Goal: Information Seeking & Learning: Learn about a topic

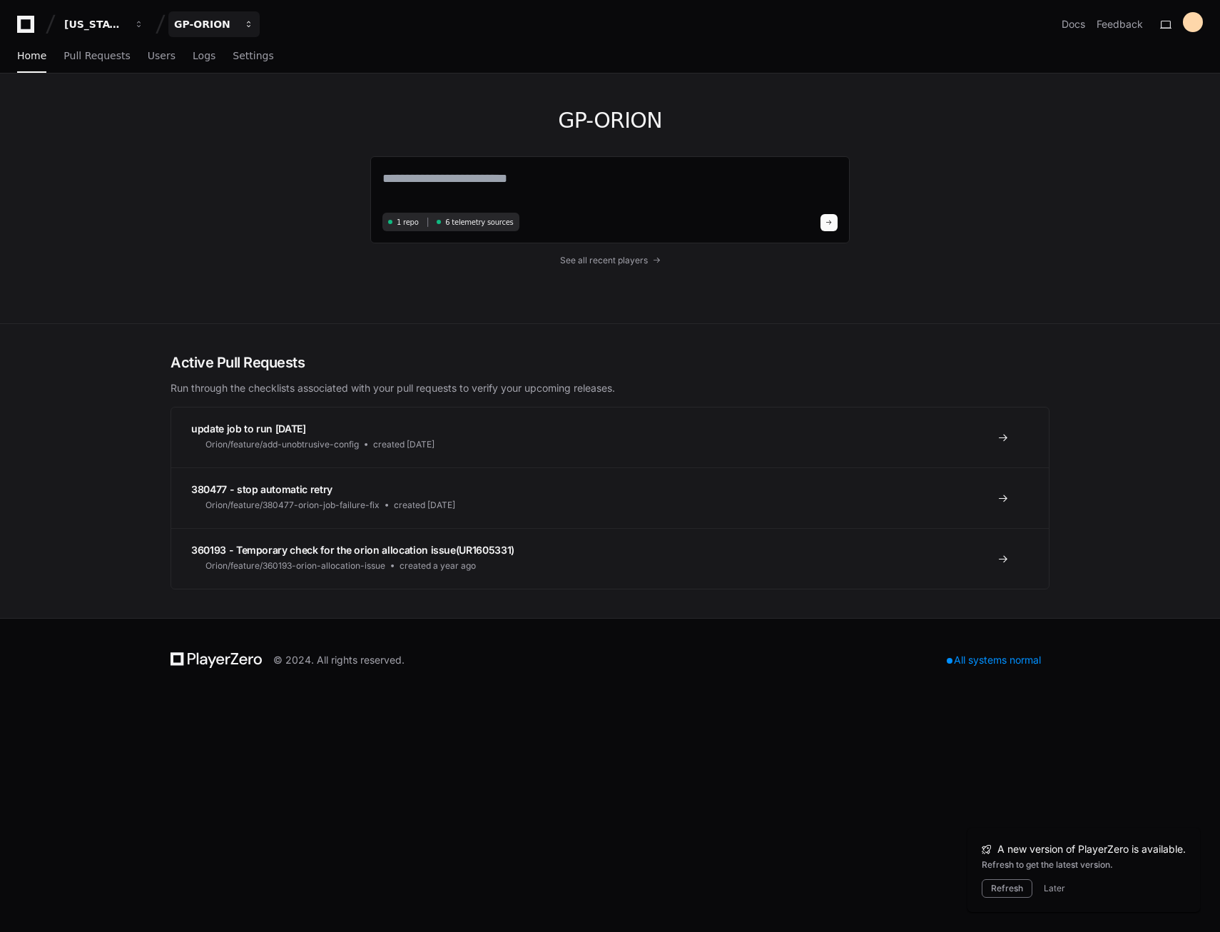
click at [251, 34] on button "GP-ORION" at bounding box center [213, 24] width 91 height 26
click at [223, 143] on div "GP-ORION 1 repo 6 telemetry sources See all recent players" at bounding box center [609, 198] width 913 height 250
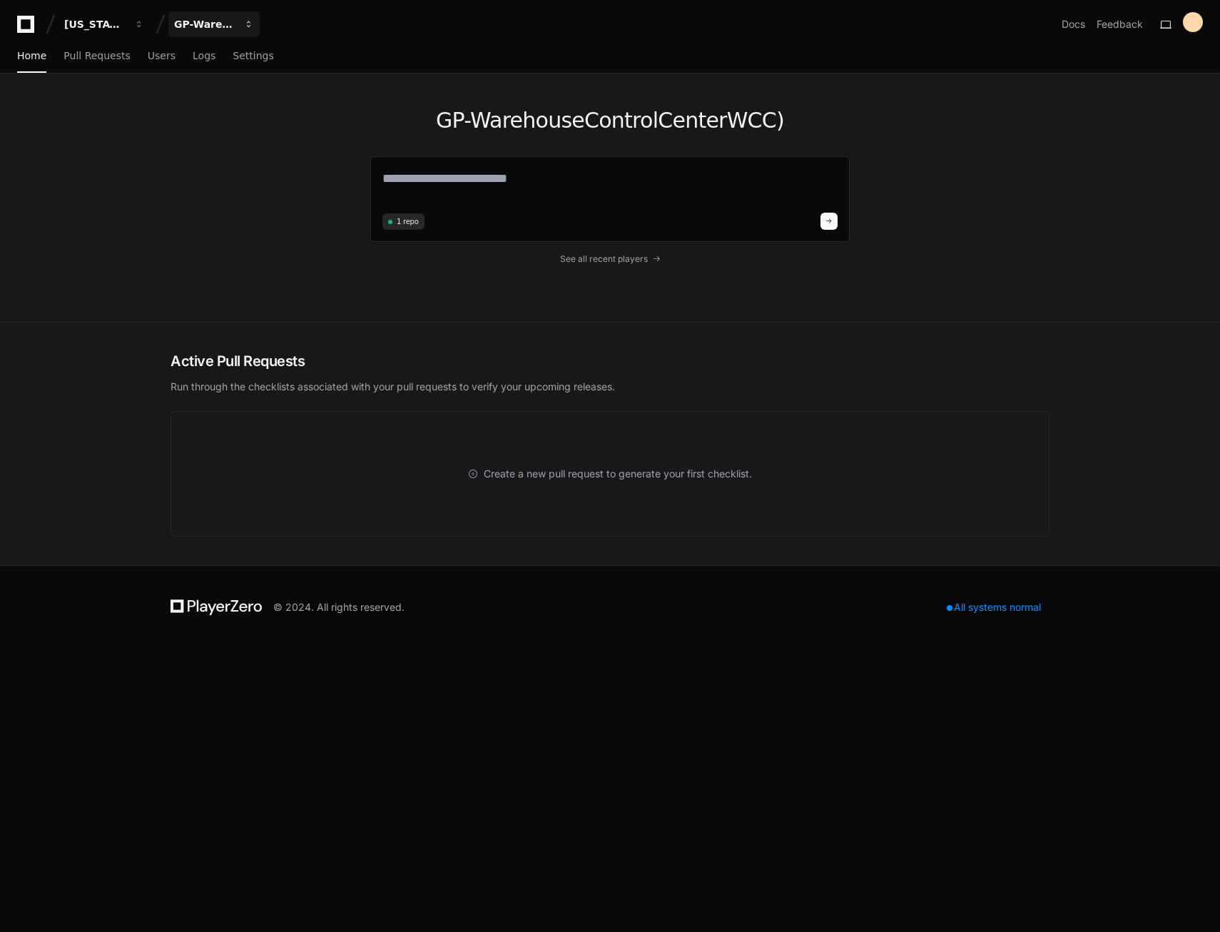
click at [126, 26] on div "GP-WarehouseControlCenterWCC)" at bounding box center [94, 24] width 61 height 14
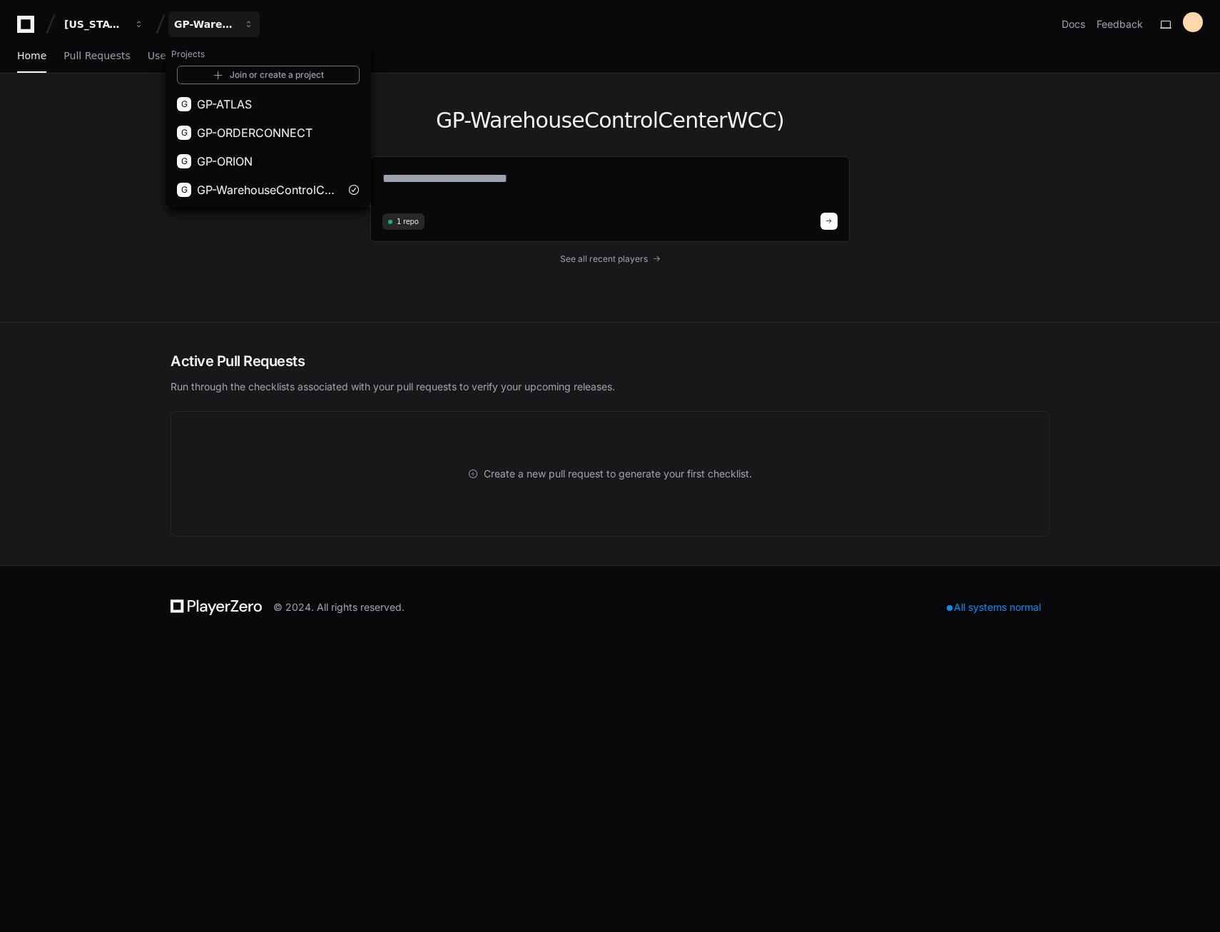
click at [244, 269] on div "GP-WarehouseControlCenterWCC) 1 repo See all recent players" at bounding box center [609, 197] width 913 height 248
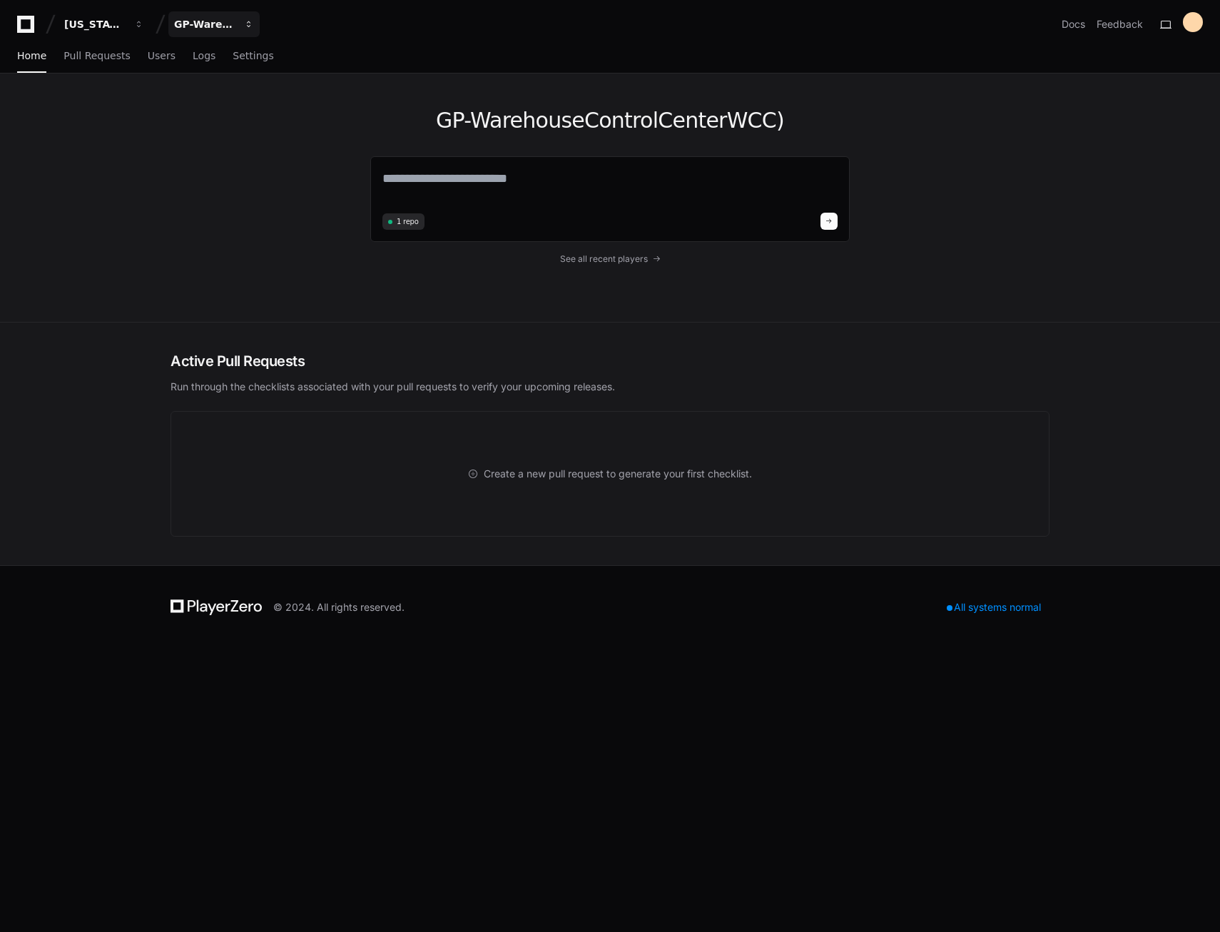
click at [126, 29] on div "GP-WarehouseControlCenterWCC)" at bounding box center [94, 24] width 61 height 14
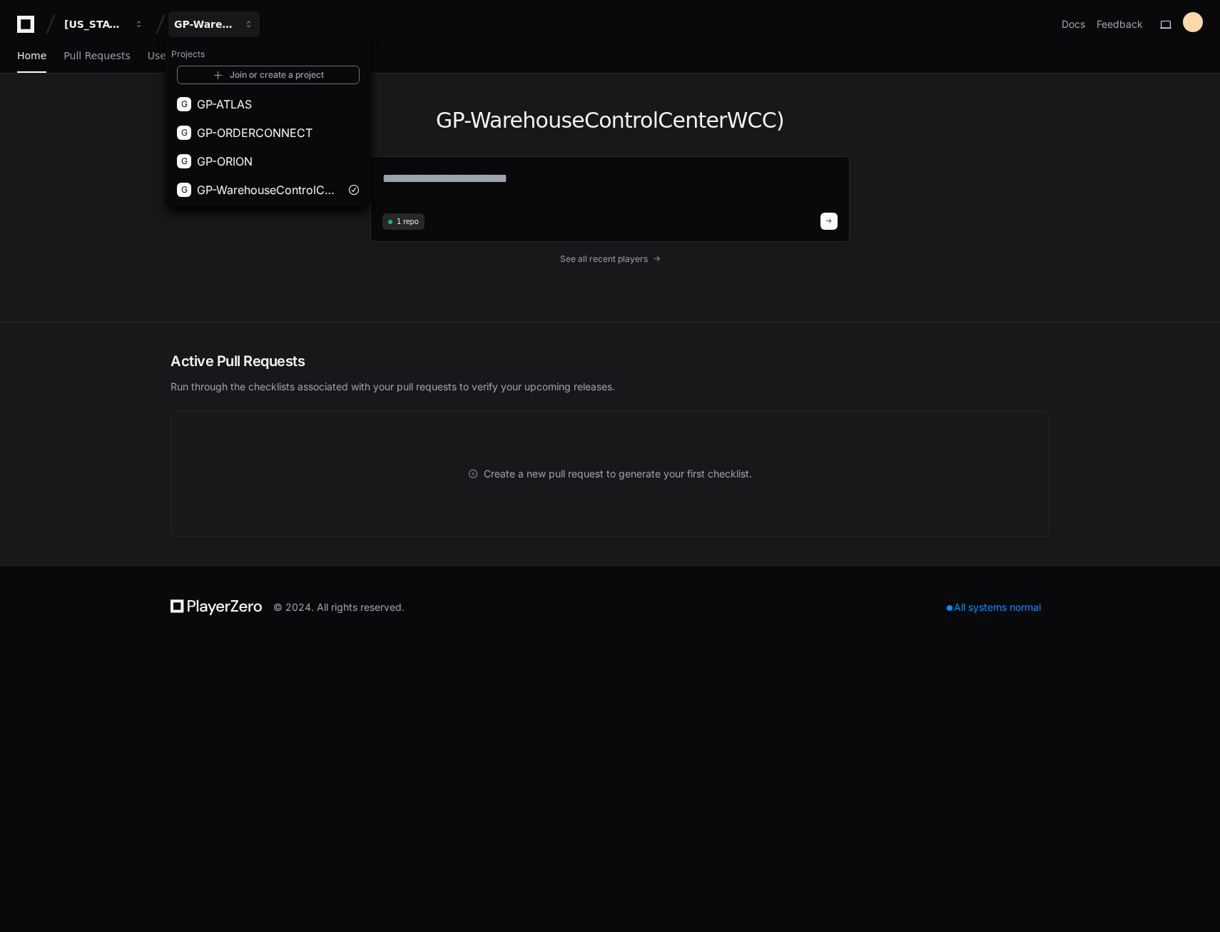
click at [120, 177] on div "GP-WarehouseControlCenterWCC) 1 repo See all recent players" at bounding box center [610, 197] width 1220 height 249
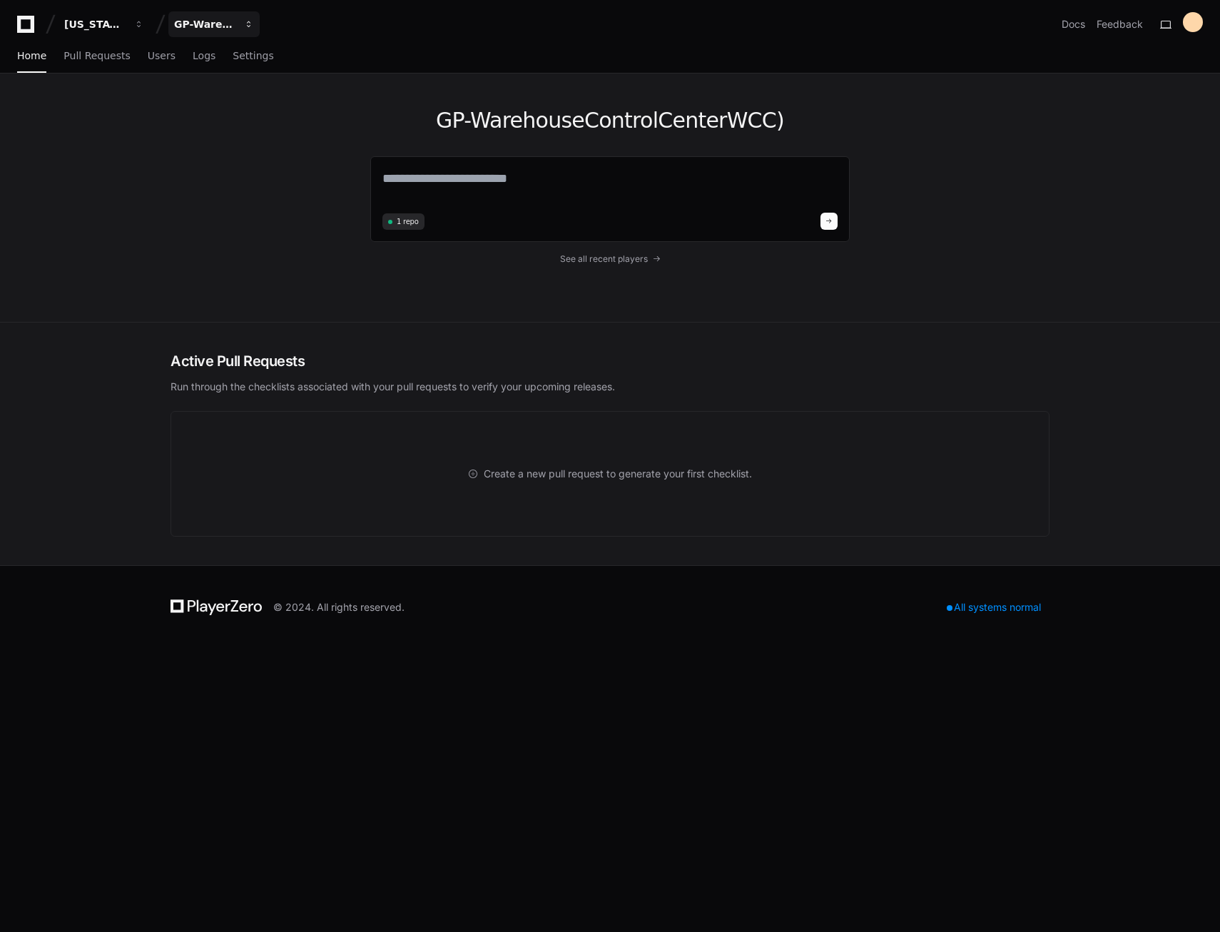
click at [209, 32] on button "GP-WarehouseControlCenterWCC)" at bounding box center [213, 24] width 91 height 26
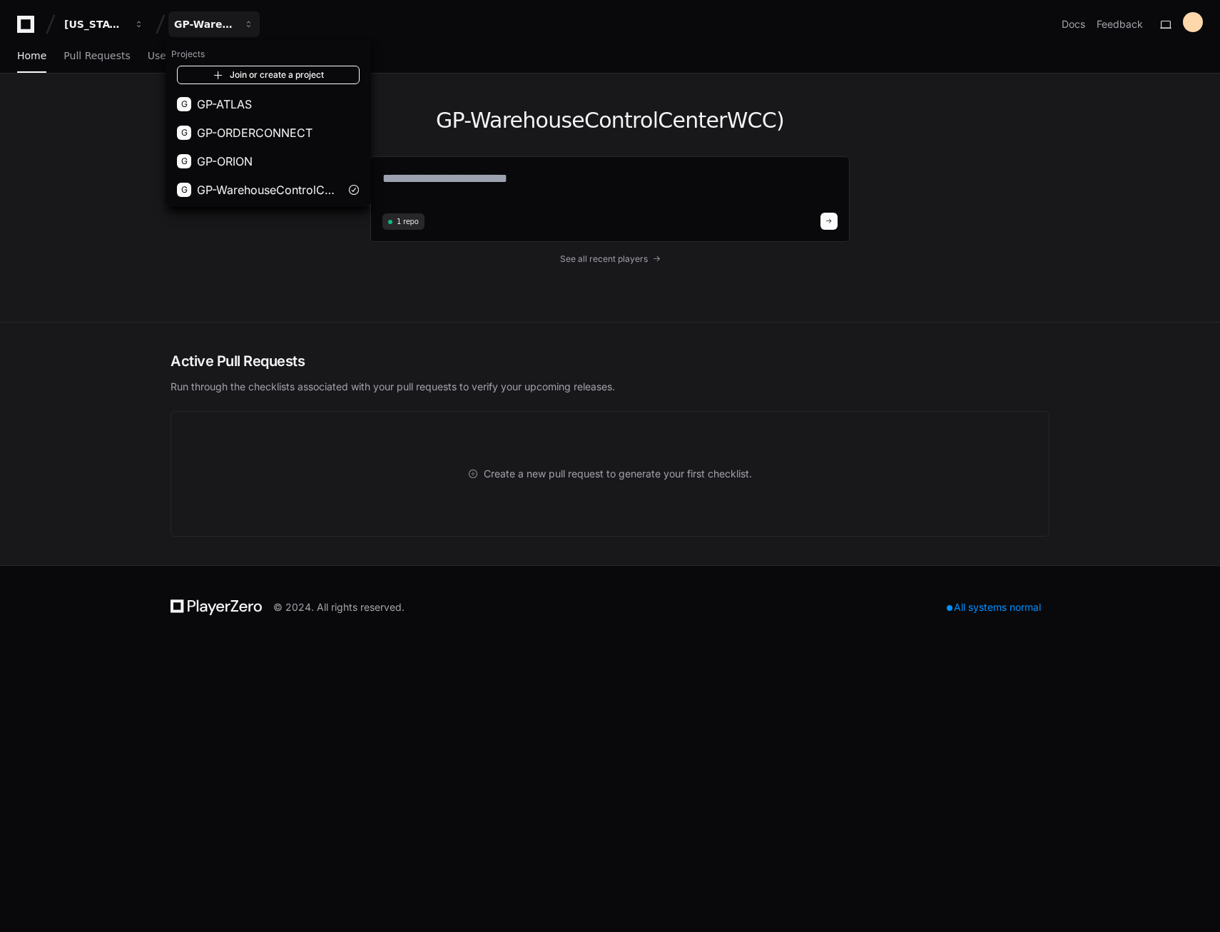
click at [272, 78] on link "Join or create a project" at bounding box center [268, 75] width 183 height 19
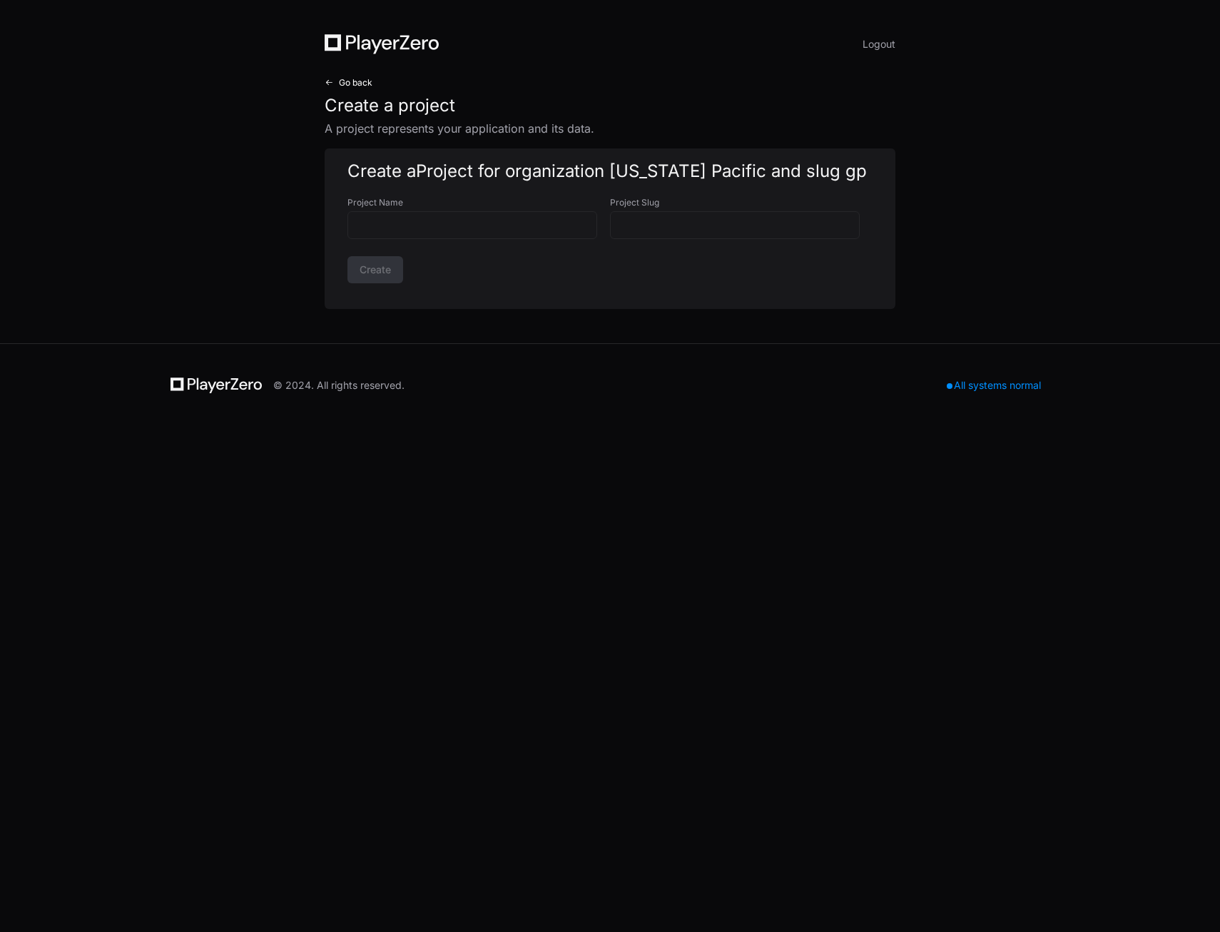
click at [350, 83] on span "Go back" at bounding box center [356, 82] width 34 height 11
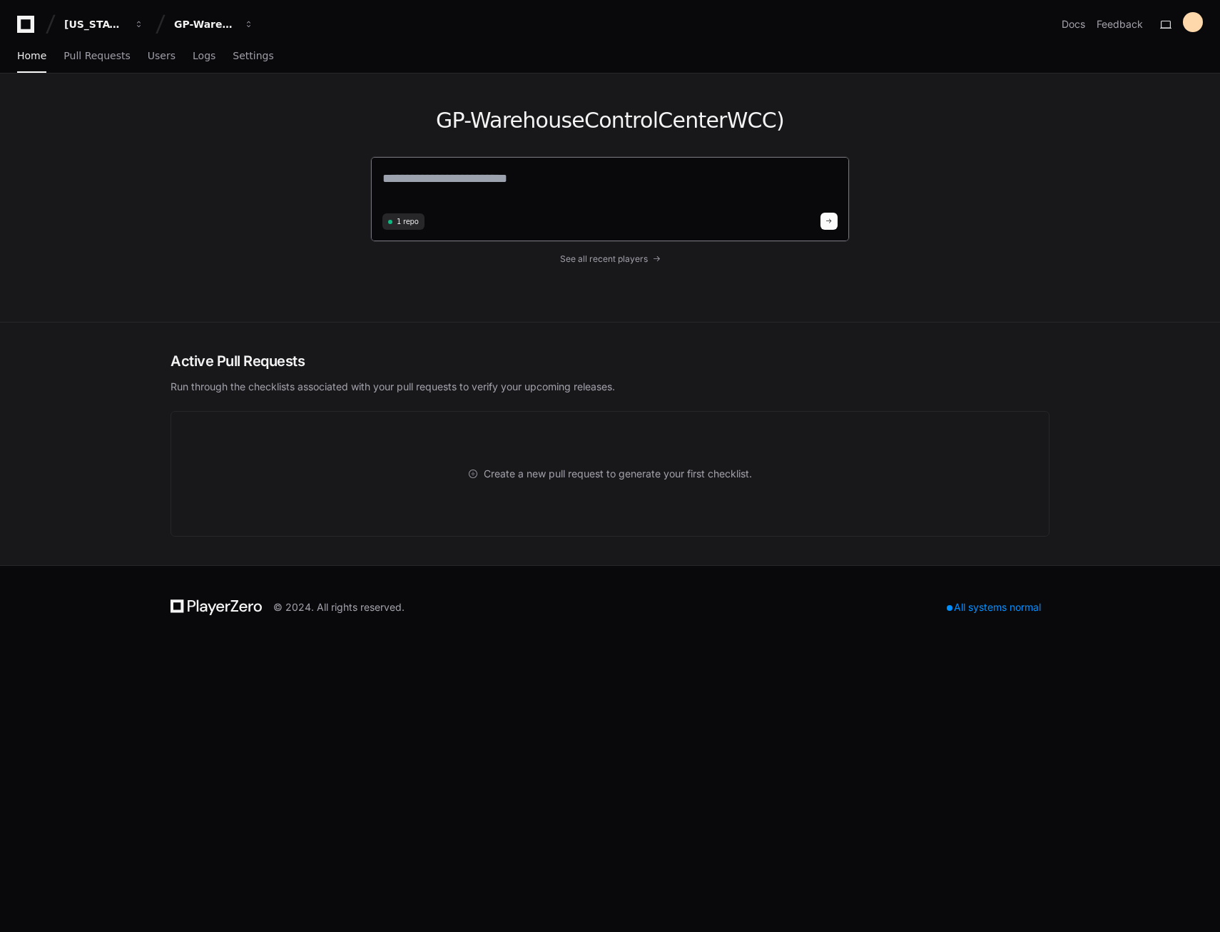
click at [595, 181] on textarea at bounding box center [609, 188] width 455 height 40
click at [137, 24] on span "button" at bounding box center [139, 24] width 10 height 10
click at [127, 103] on span "[US_STATE] Pacific" at bounding box center [158, 104] width 104 height 17
click at [126, 27] on div "GP-WarehouseControlCenterWCC)" at bounding box center [94, 24] width 61 height 14
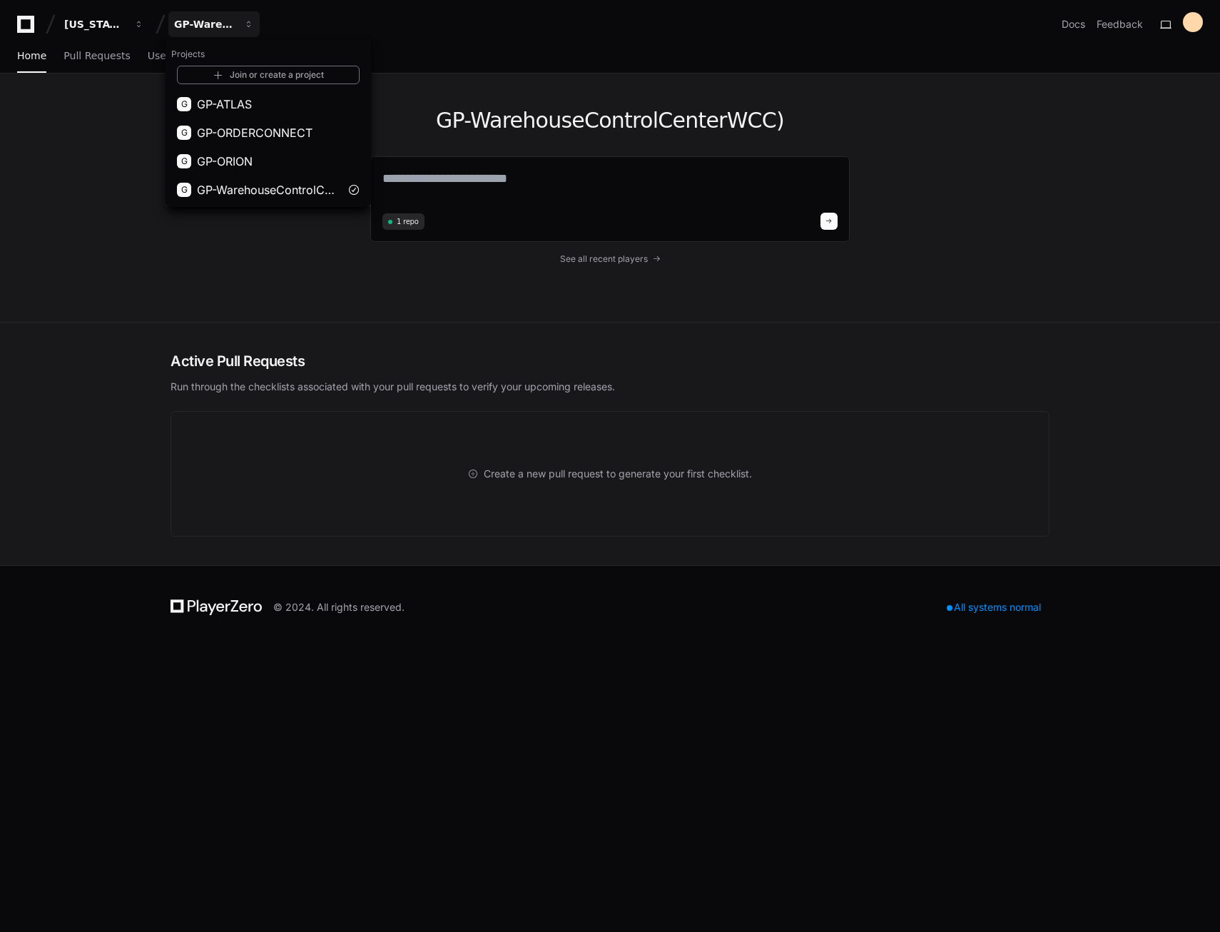
click at [106, 226] on div "GP-WarehouseControlCenterWCC) 1 repo See all recent players" at bounding box center [610, 197] width 1220 height 249
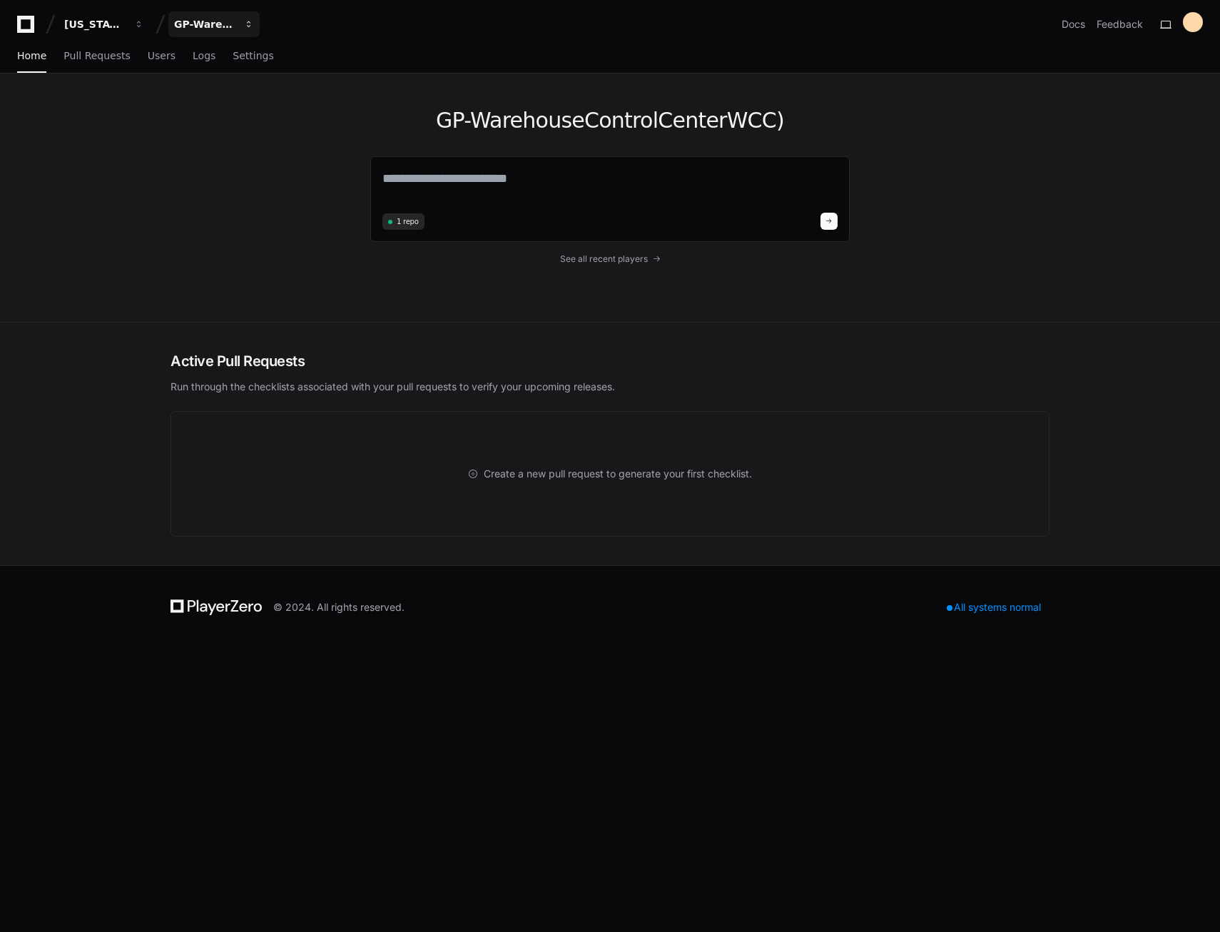
click at [126, 19] on div "GP-WarehouseControlCenterWCC)" at bounding box center [94, 24] width 61 height 14
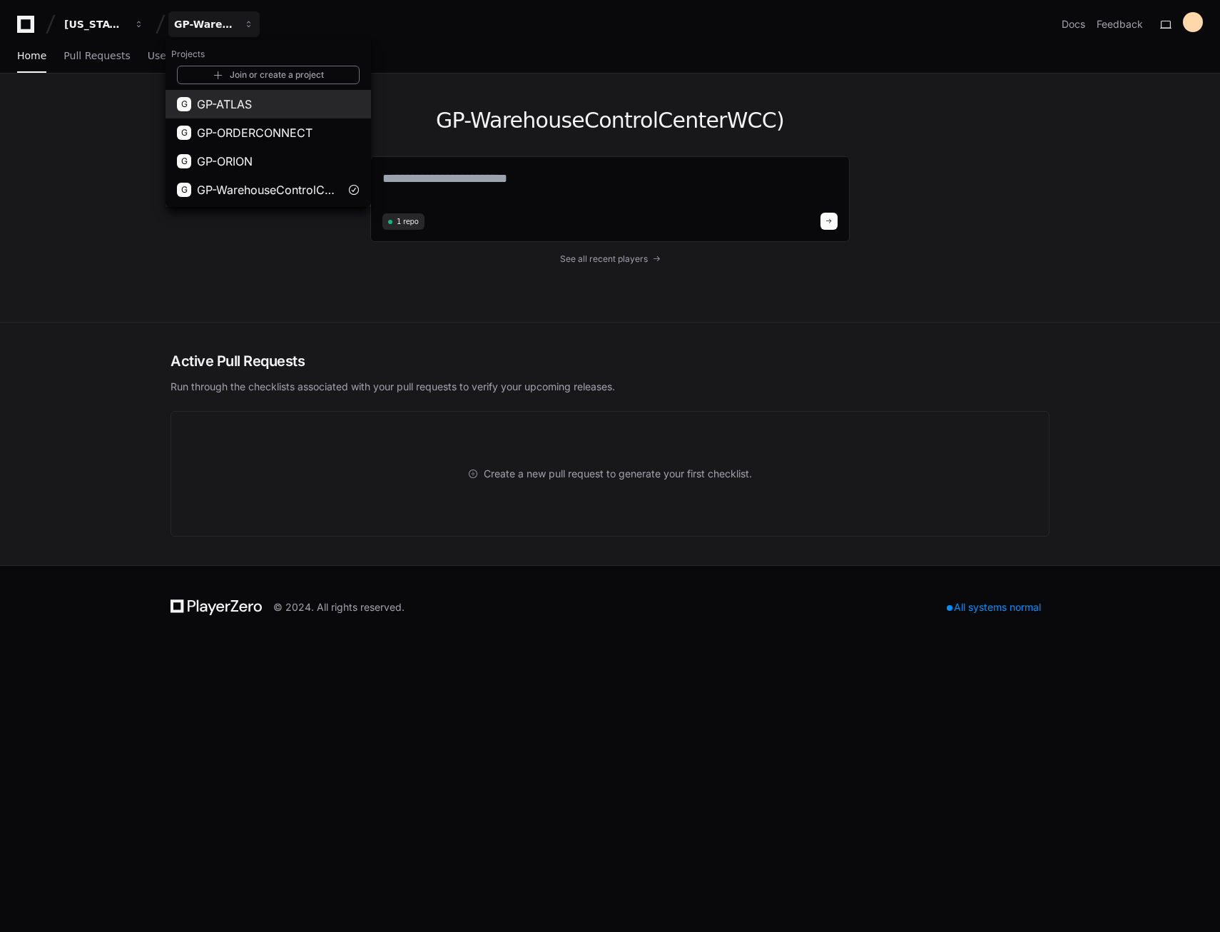
click at [231, 106] on span "GP-ATLAS" at bounding box center [224, 104] width 55 height 17
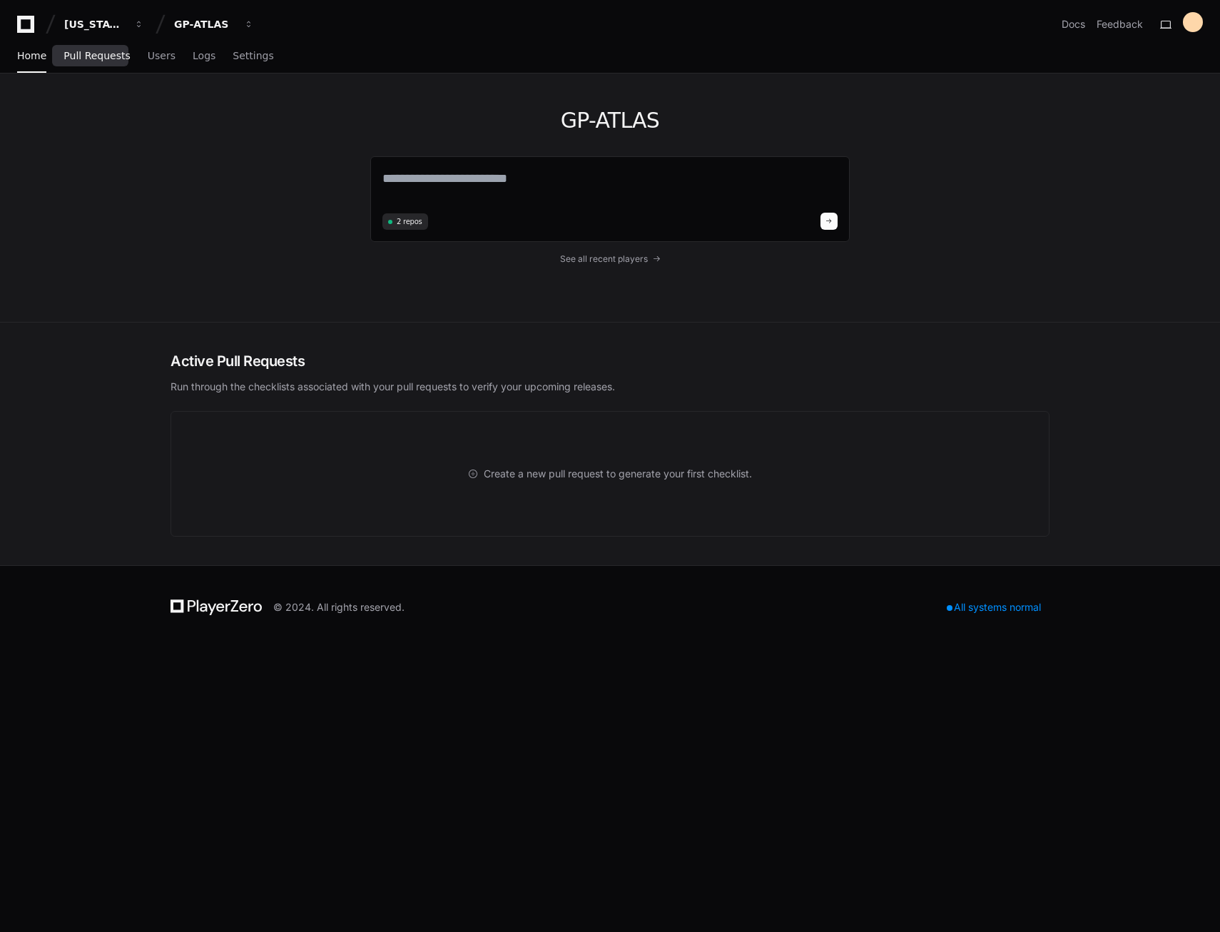
click at [74, 57] on span "Pull Requests" at bounding box center [97, 55] width 66 height 9
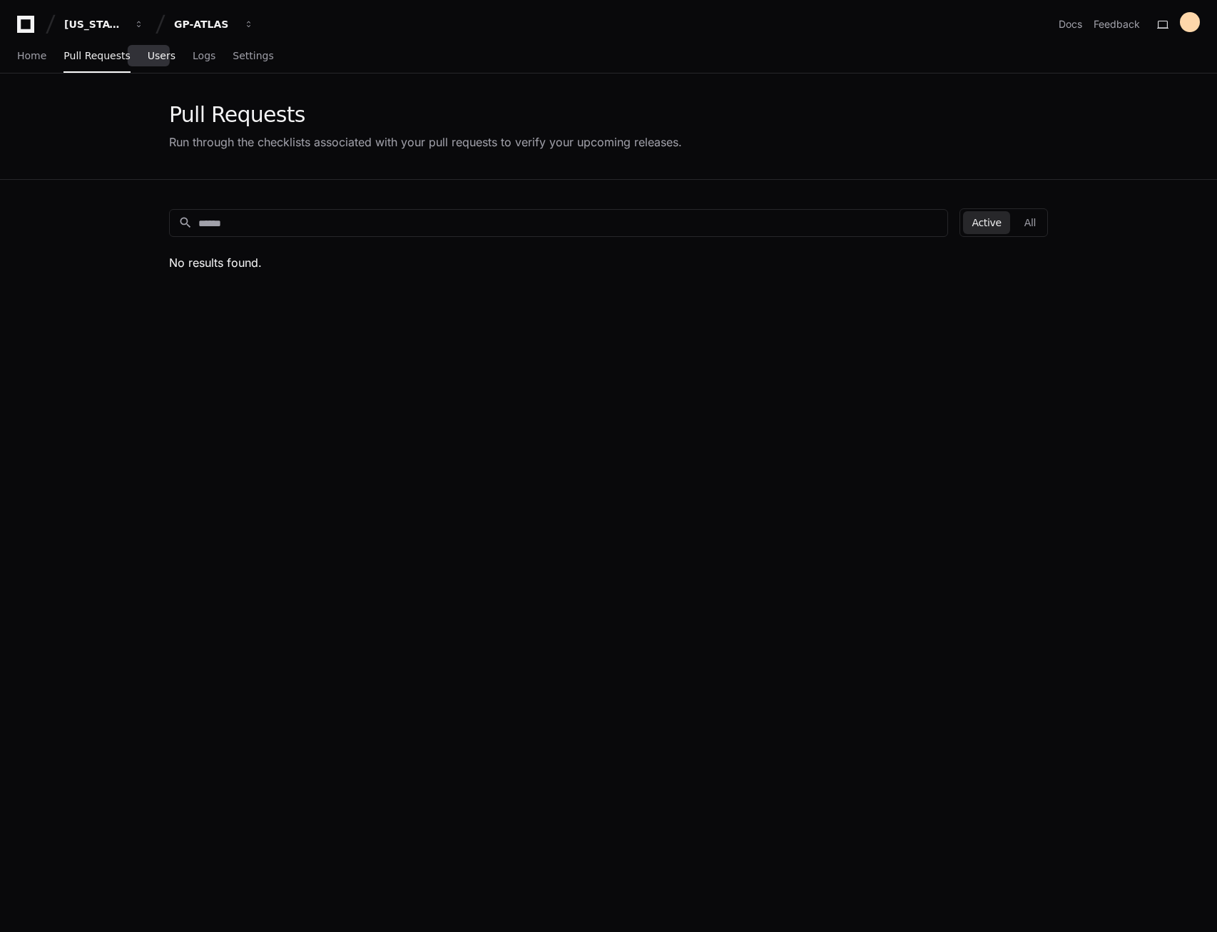
click at [148, 59] on span "Users" at bounding box center [162, 55] width 28 height 9
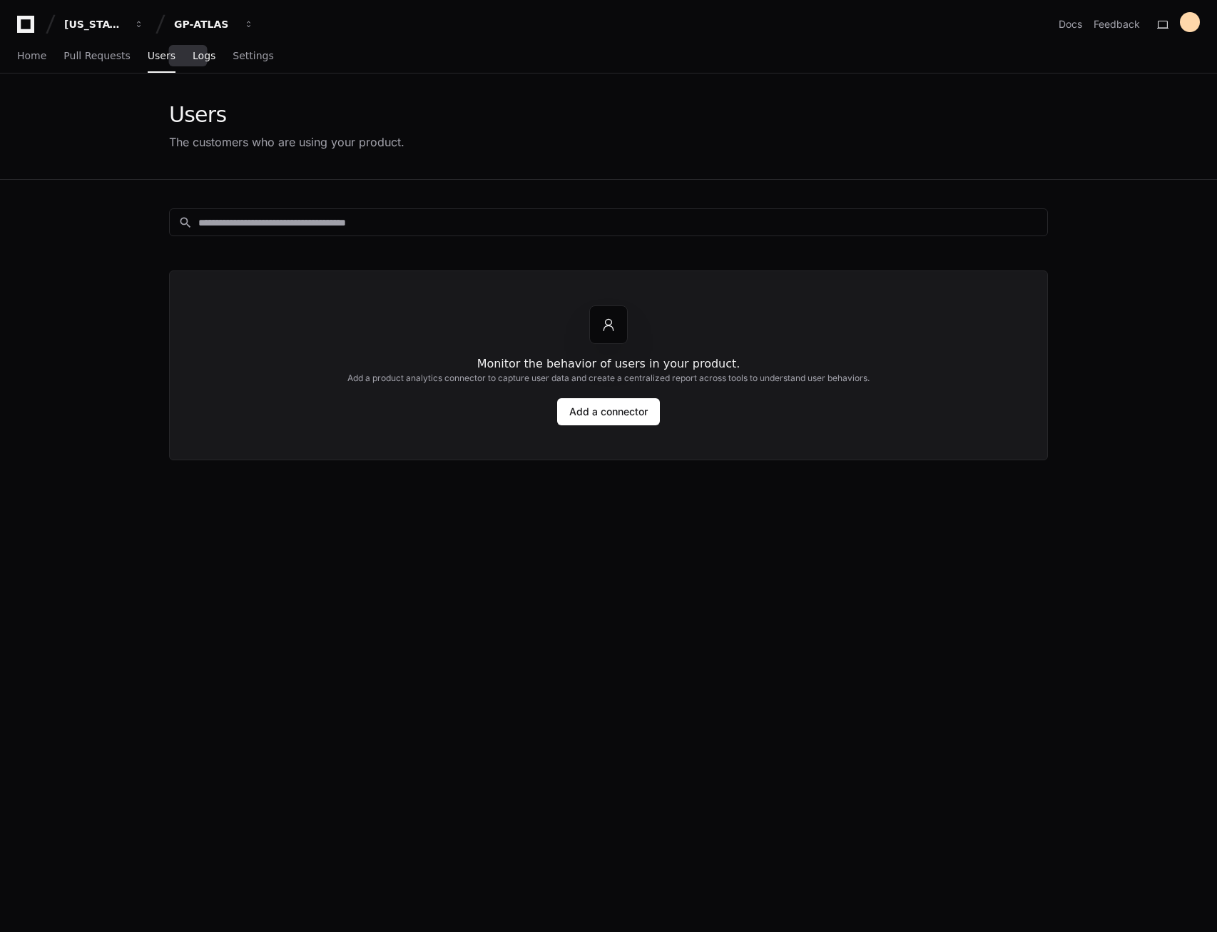
click at [193, 56] on span "Logs" at bounding box center [204, 55] width 23 height 9
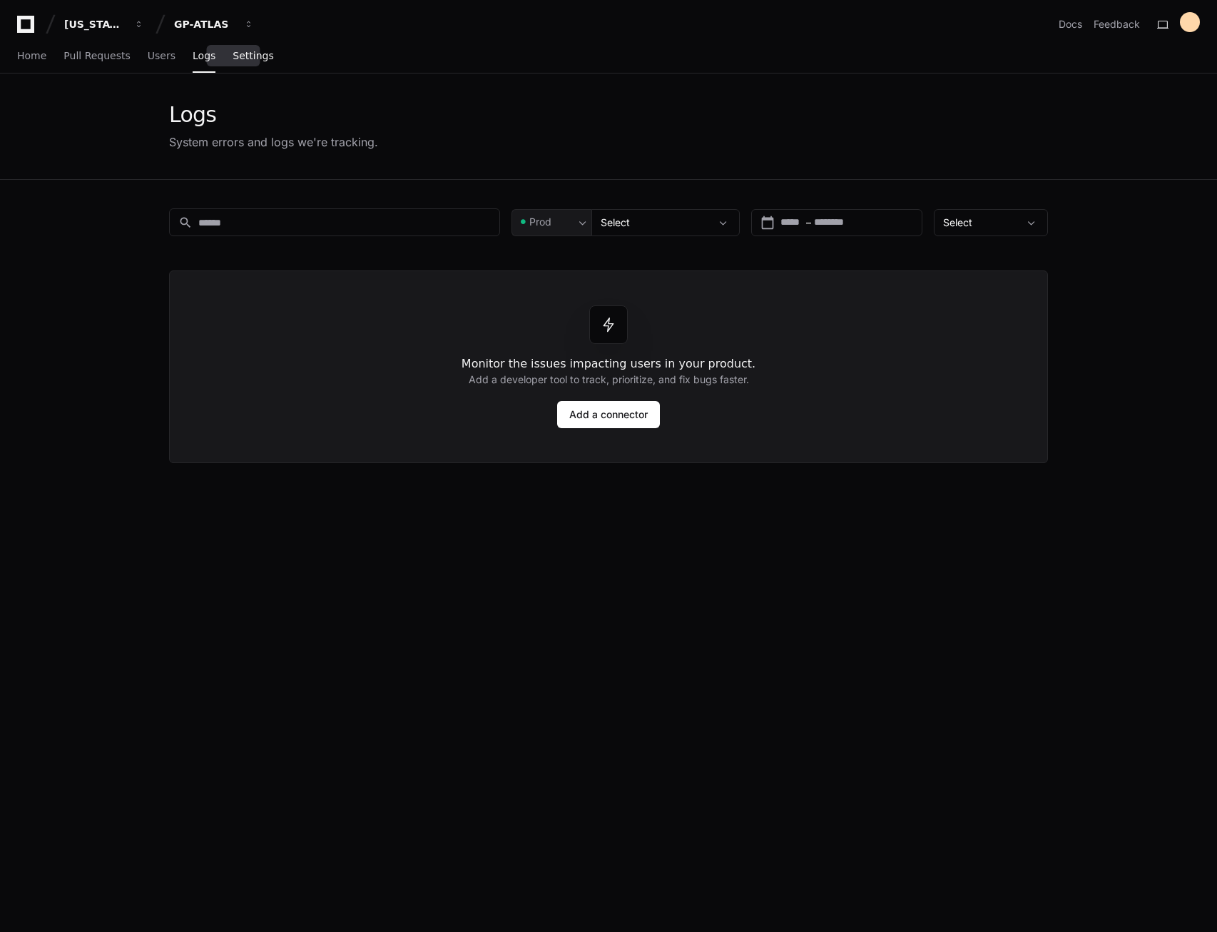
click at [235, 54] on span "Settings" at bounding box center [253, 55] width 41 height 9
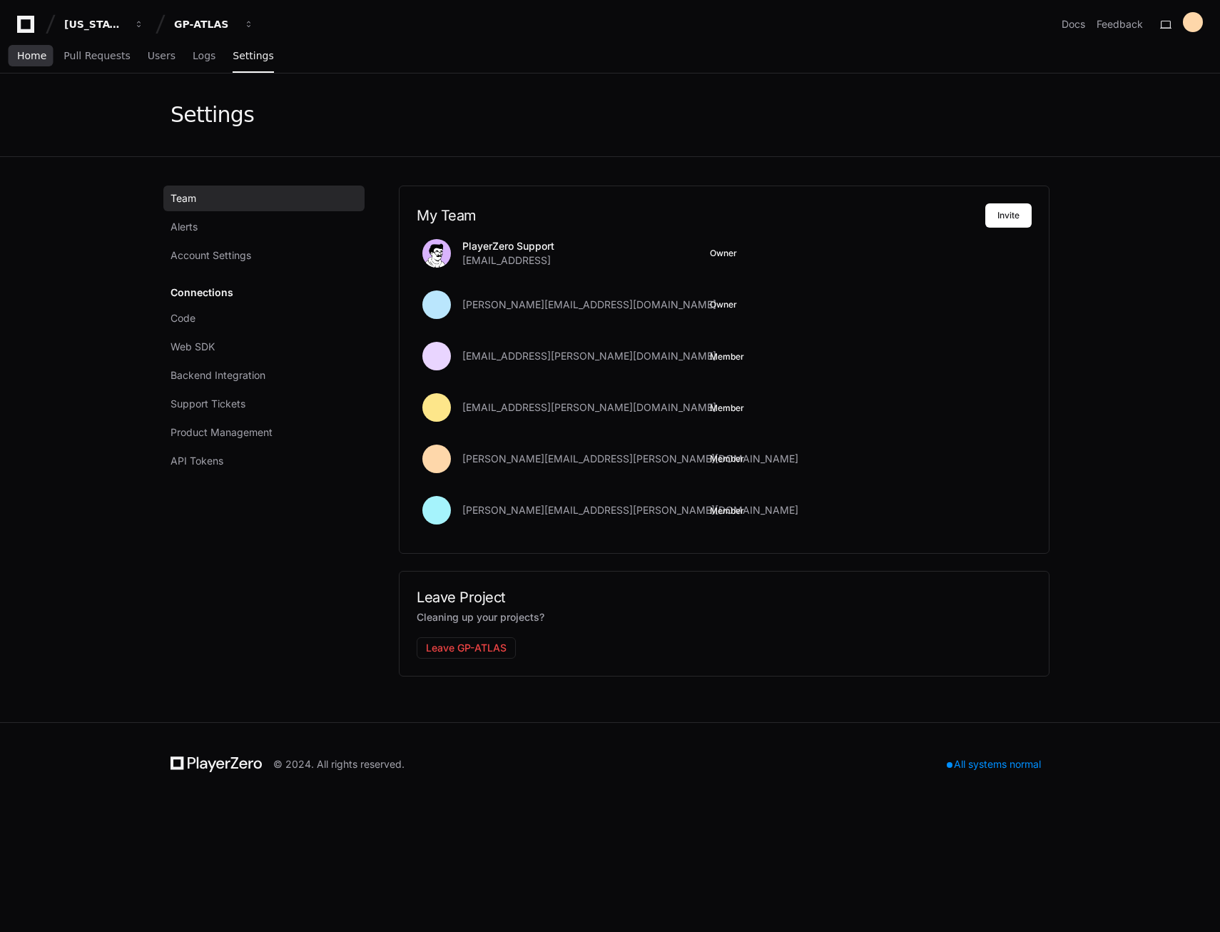
click at [29, 59] on span "Home" at bounding box center [31, 55] width 29 height 9
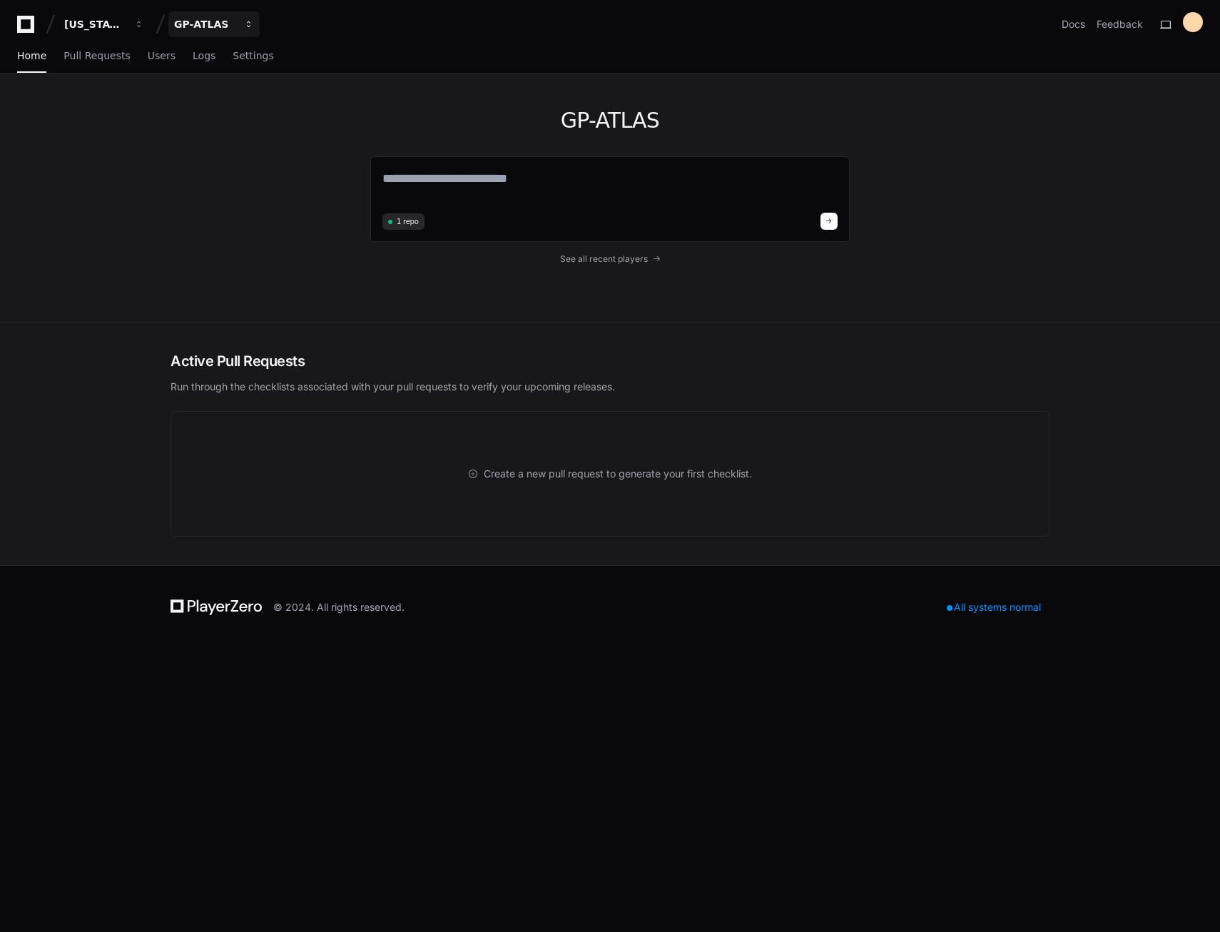
click at [126, 24] on div "GP-ATLAS" at bounding box center [94, 24] width 61 height 14
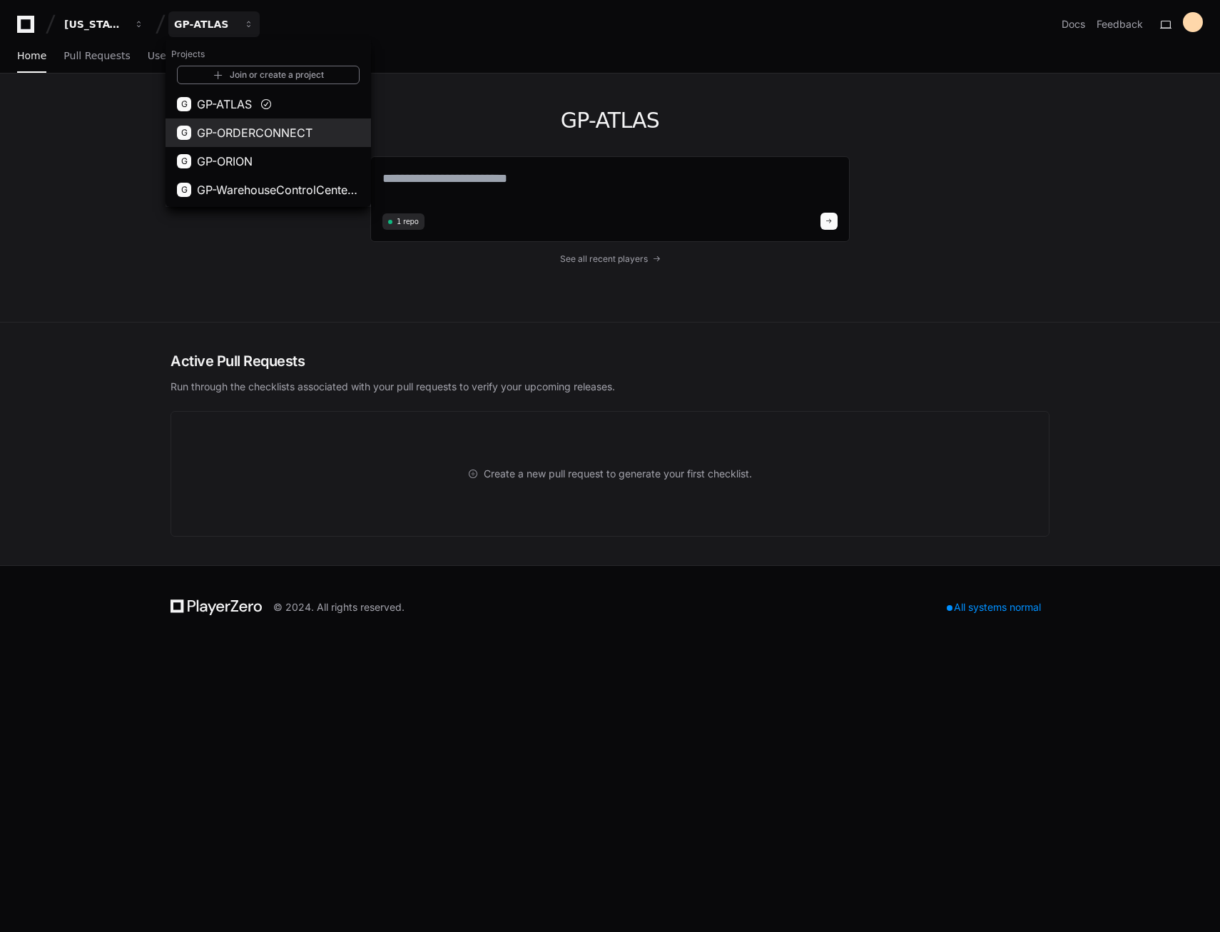
click at [238, 135] on span "GP-ORDERCONNECT" at bounding box center [255, 132] width 116 height 17
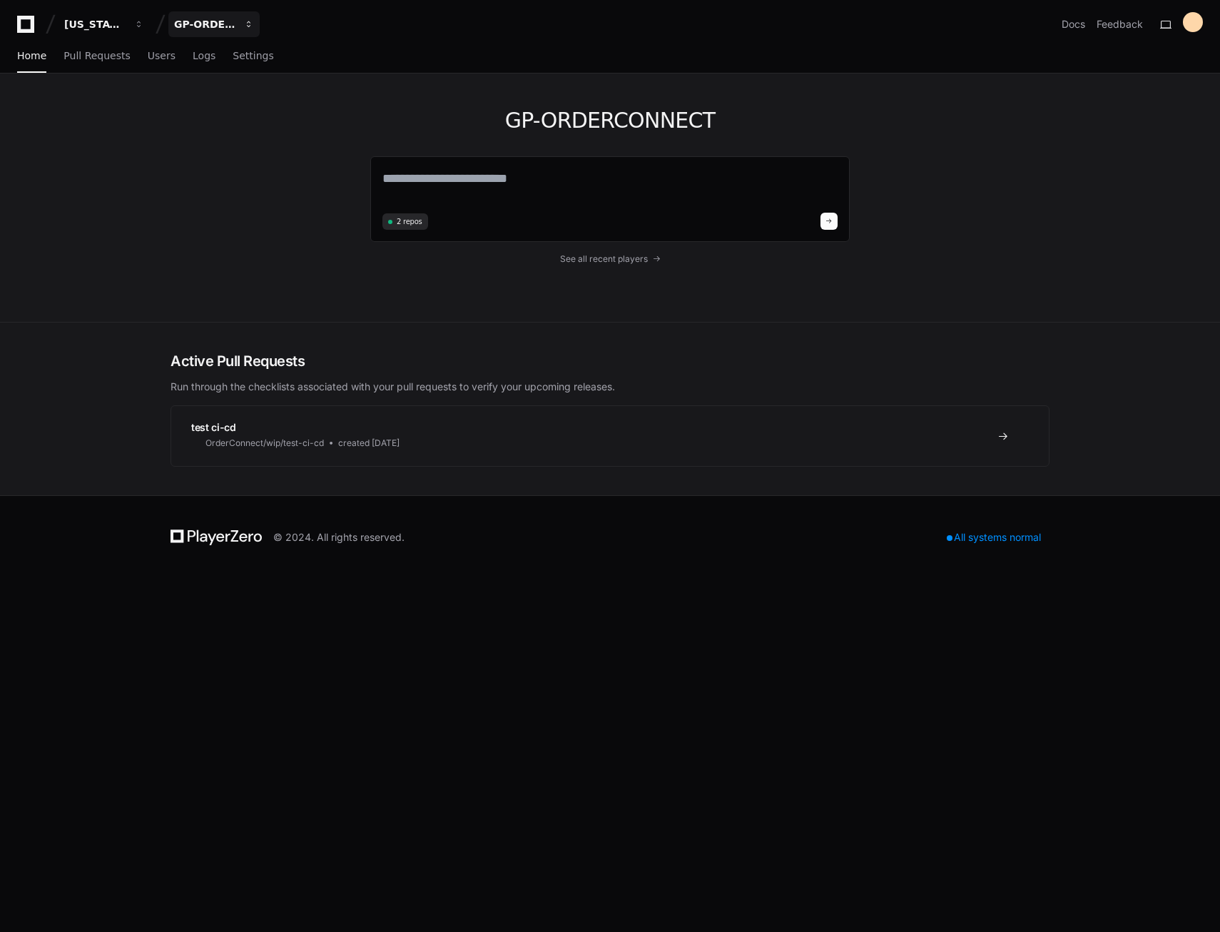
click at [126, 23] on div "GP-ORDERCONNECT" at bounding box center [94, 24] width 61 height 14
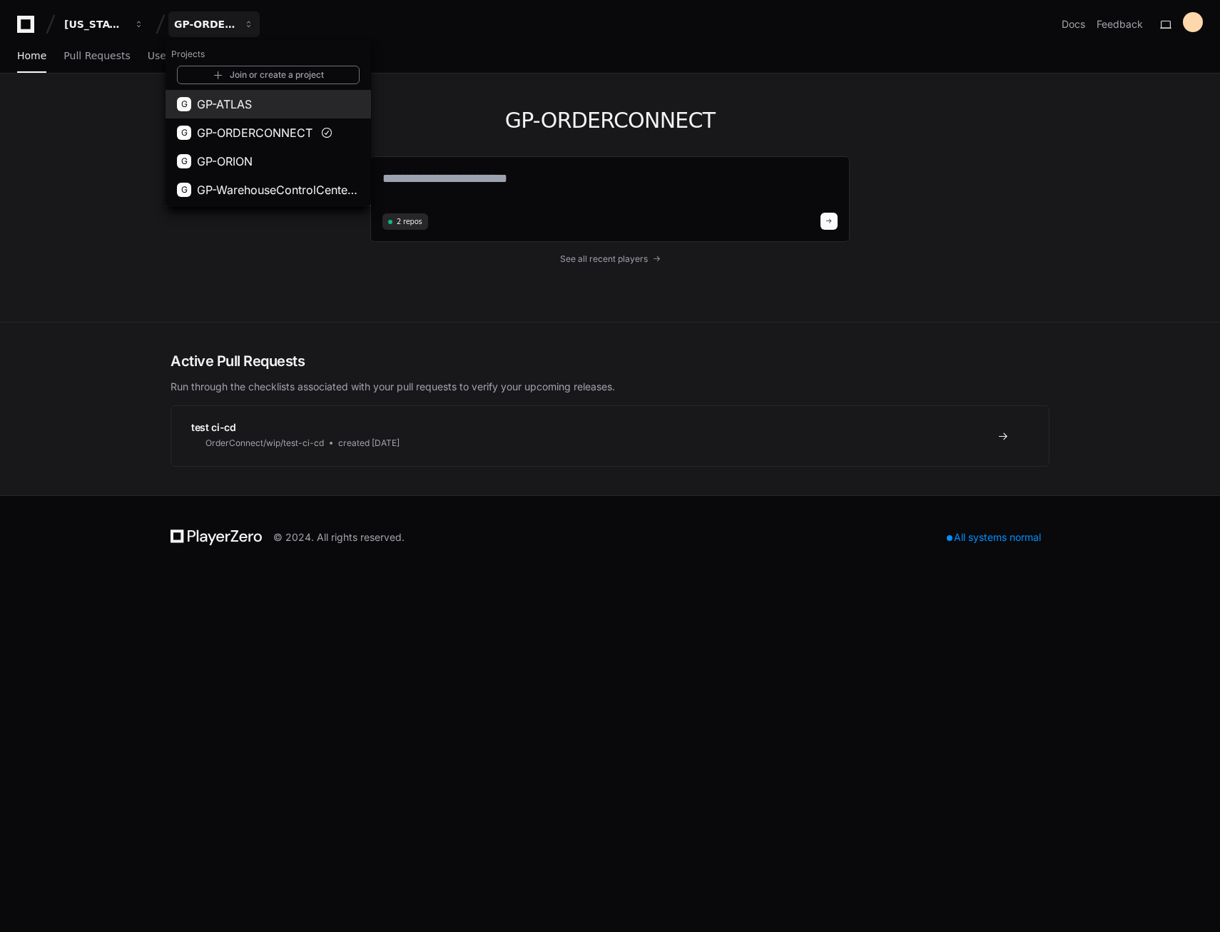
click at [215, 101] on span "GP-ATLAS" at bounding box center [224, 104] width 55 height 17
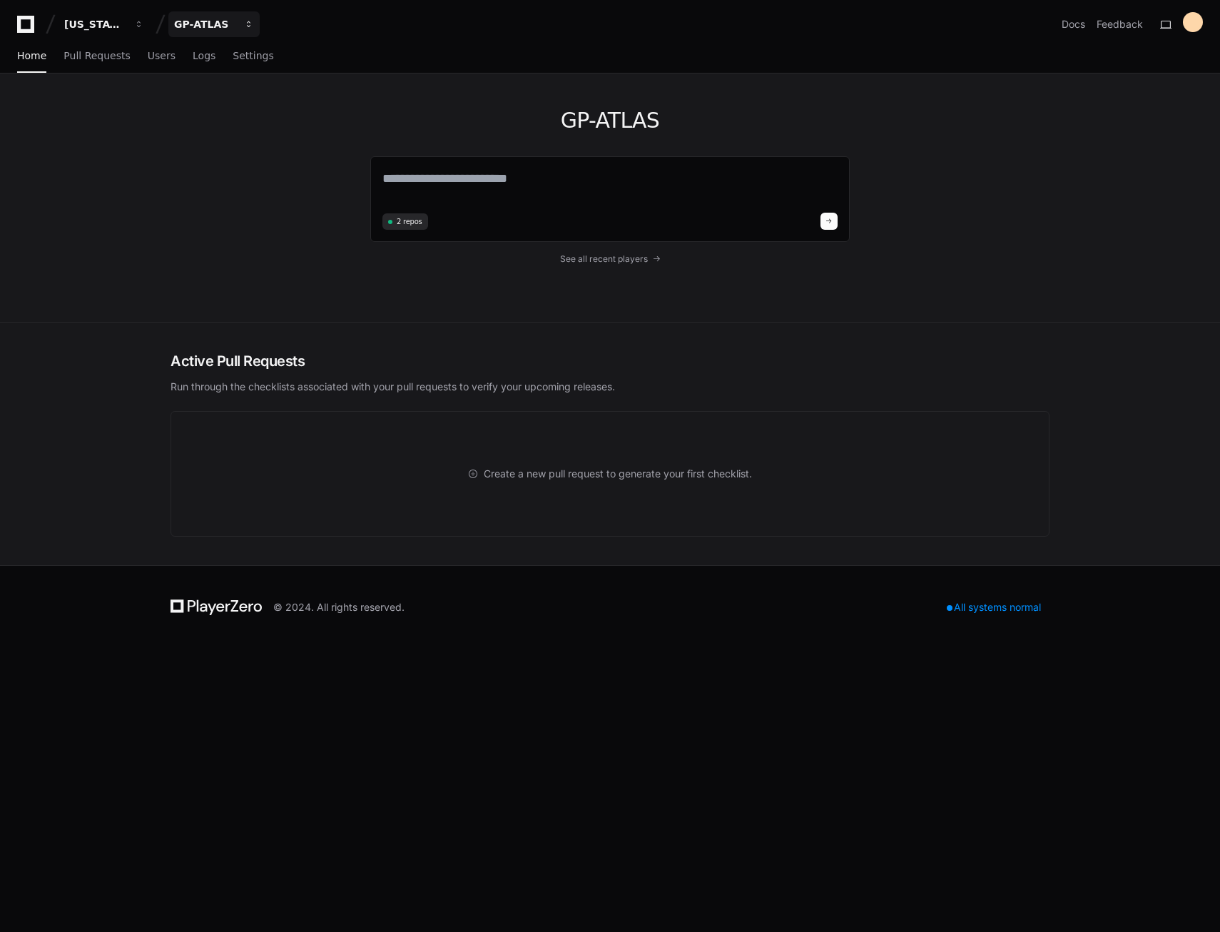
click at [126, 25] on div "GP-ATLAS" at bounding box center [94, 24] width 61 height 14
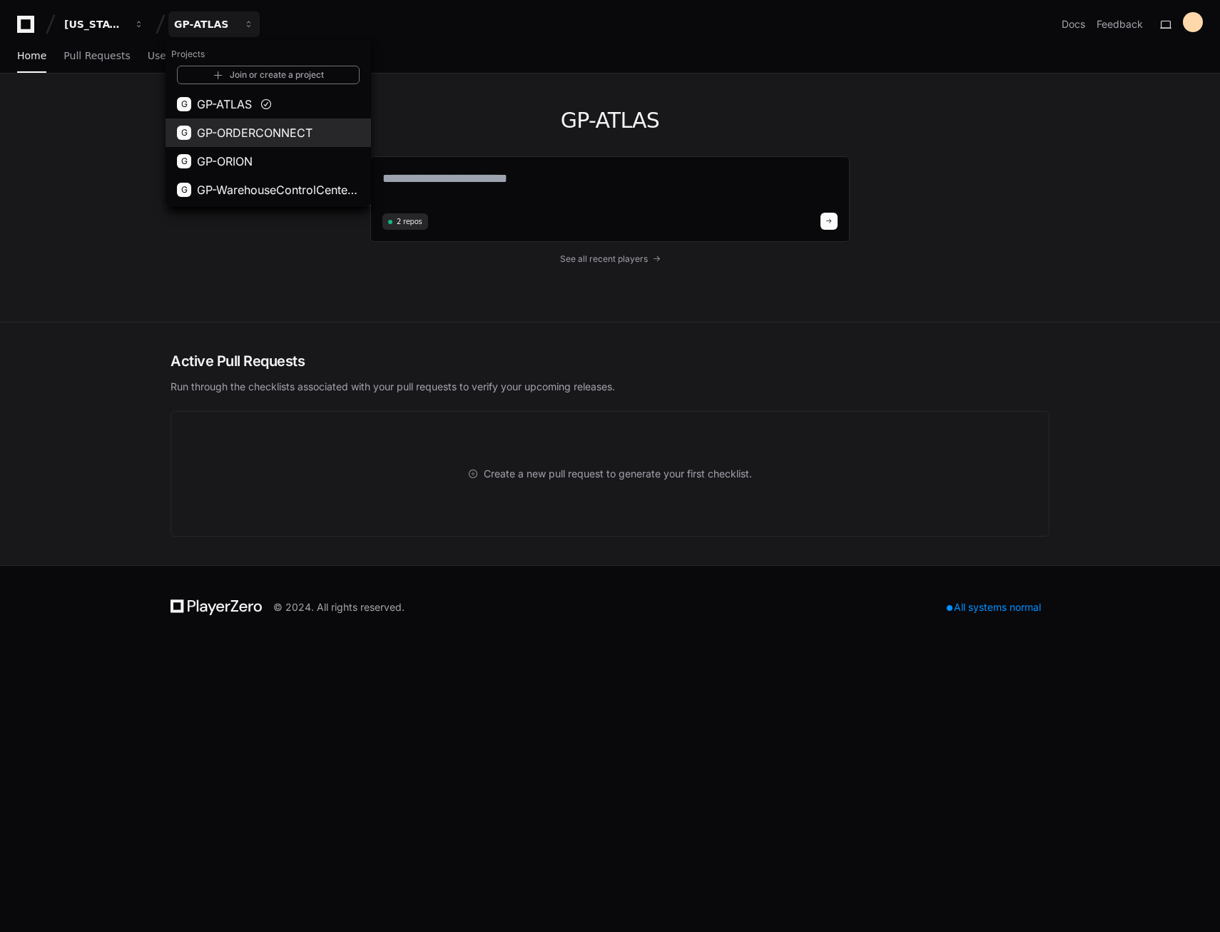
click at [225, 130] on span "GP-ORDERCONNECT" at bounding box center [255, 132] width 116 height 17
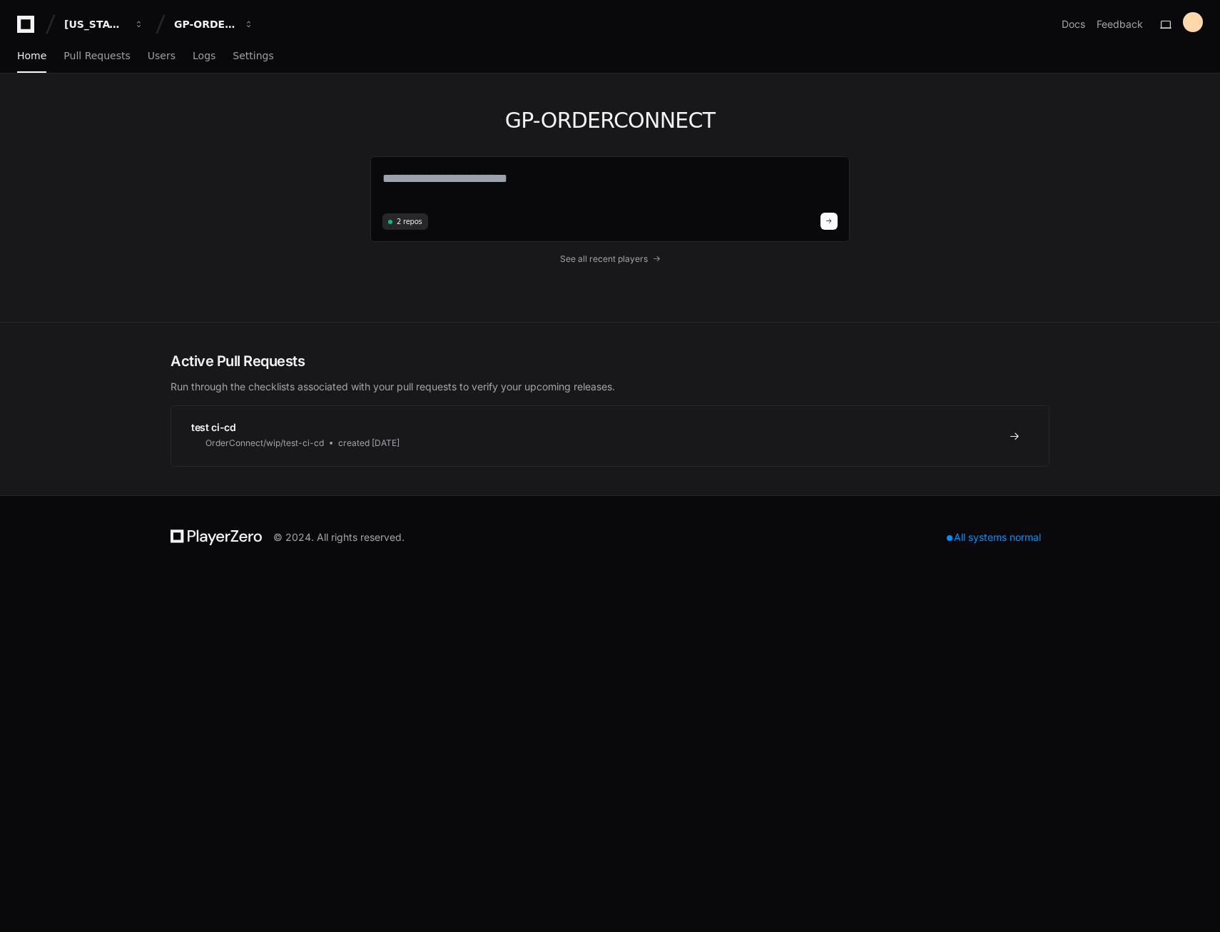
click at [227, 431] on span "test ci-cd" at bounding box center [213, 427] width 45 height 12
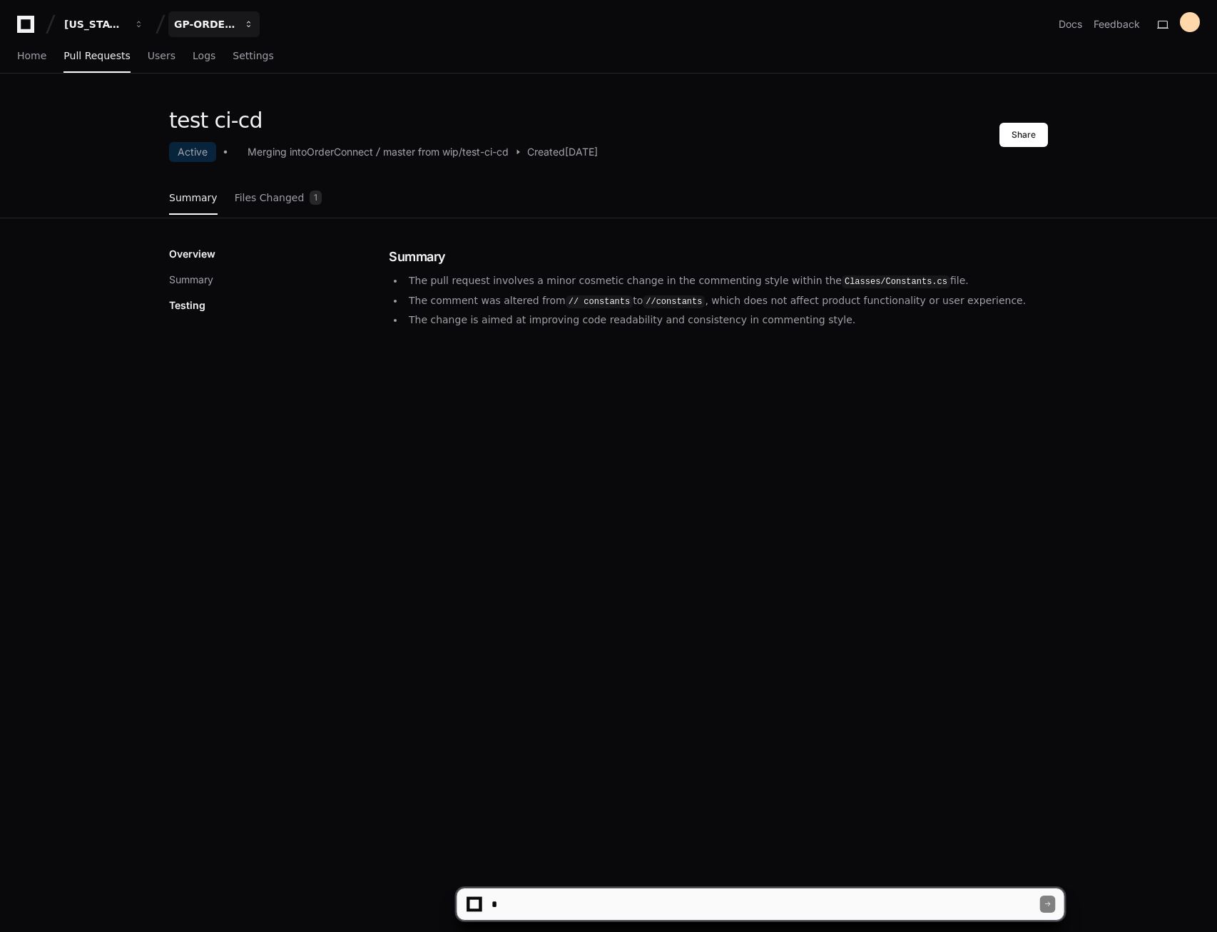
click at [126, 26] on div "GP-ORDERCONNECT" at bounding box center [94, 24] width 61 height 14
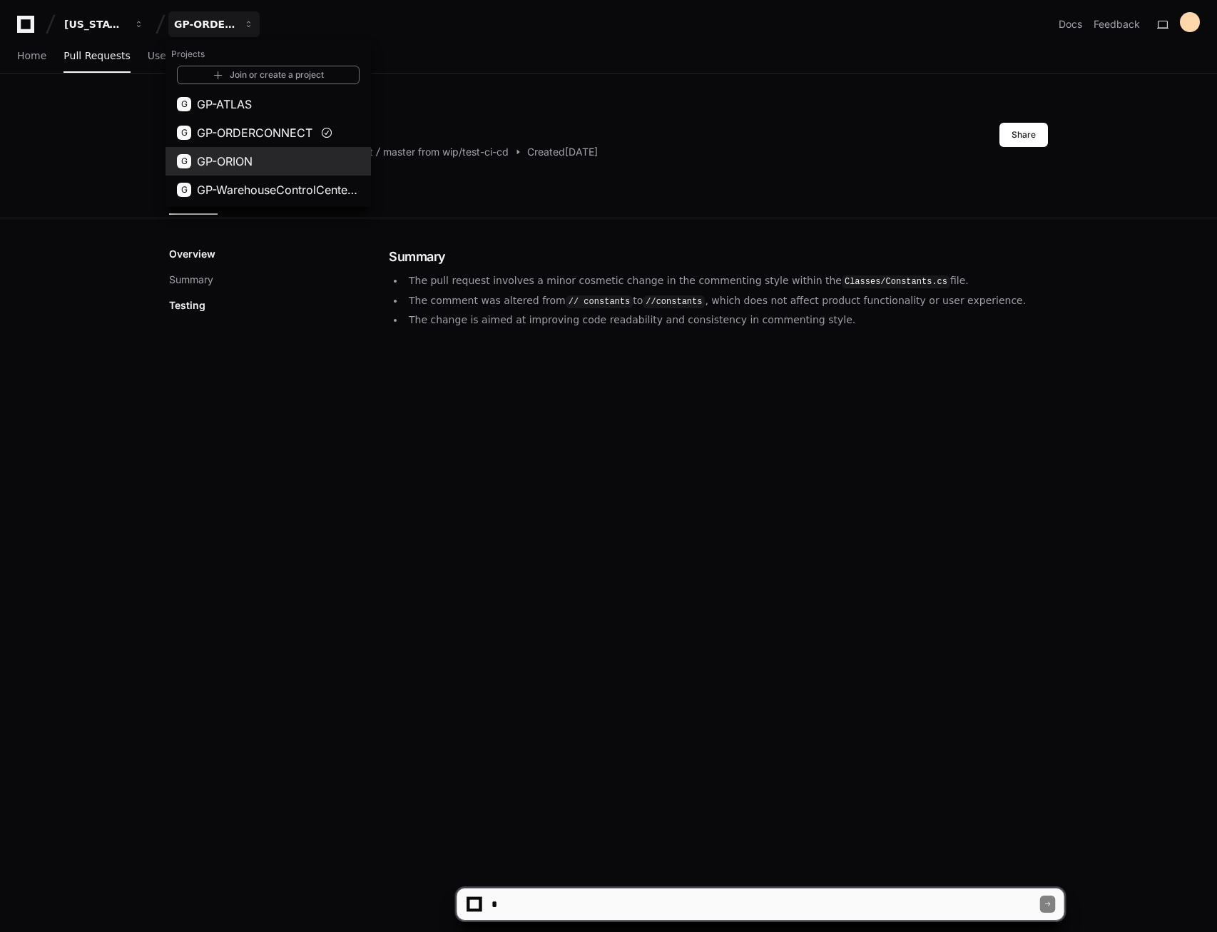
click at [243, 168] on span "GP-ORION" at bounding box center [225, 161] width 56 height 17
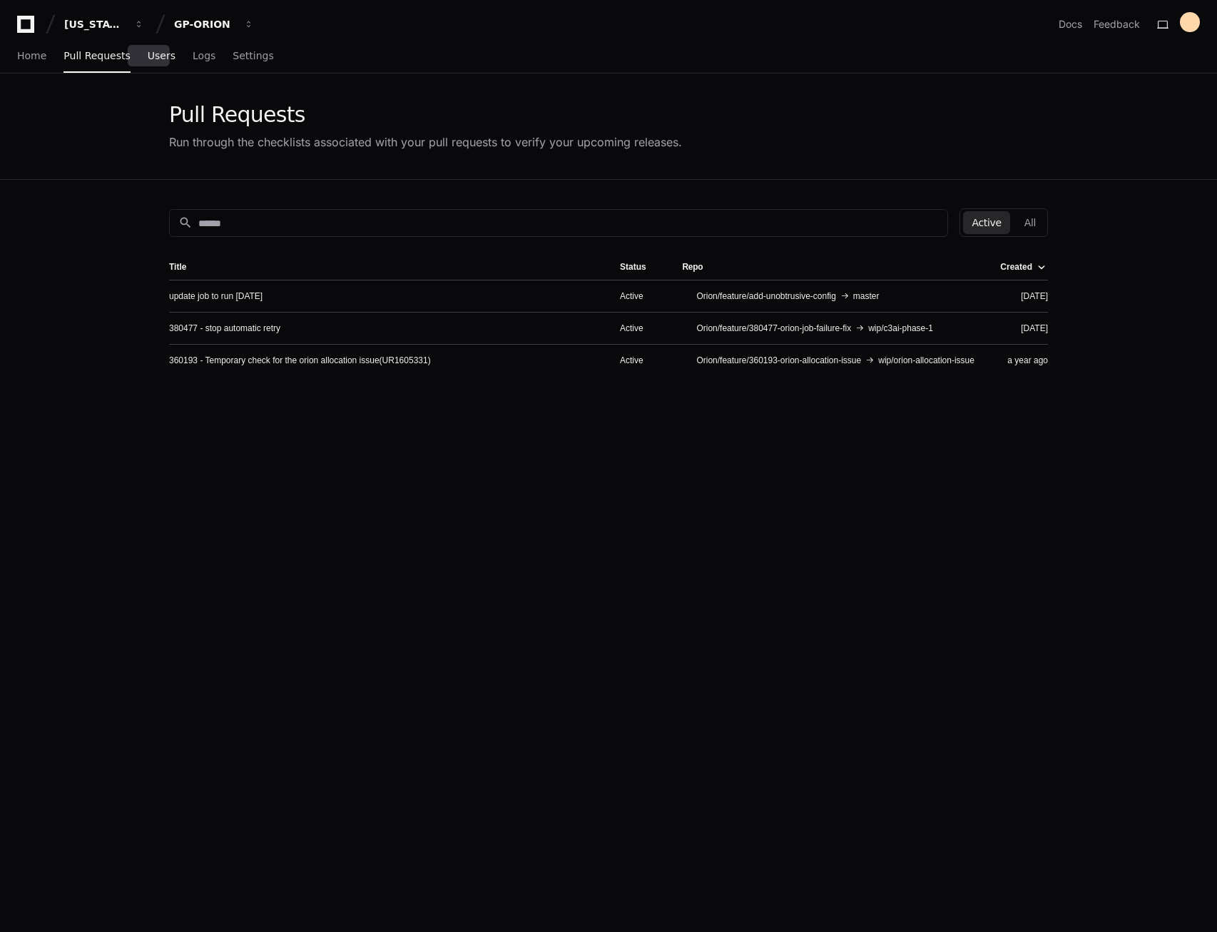
click at [148, 51] on span "Users" at bounding box center [162, 55] width 28 height 9
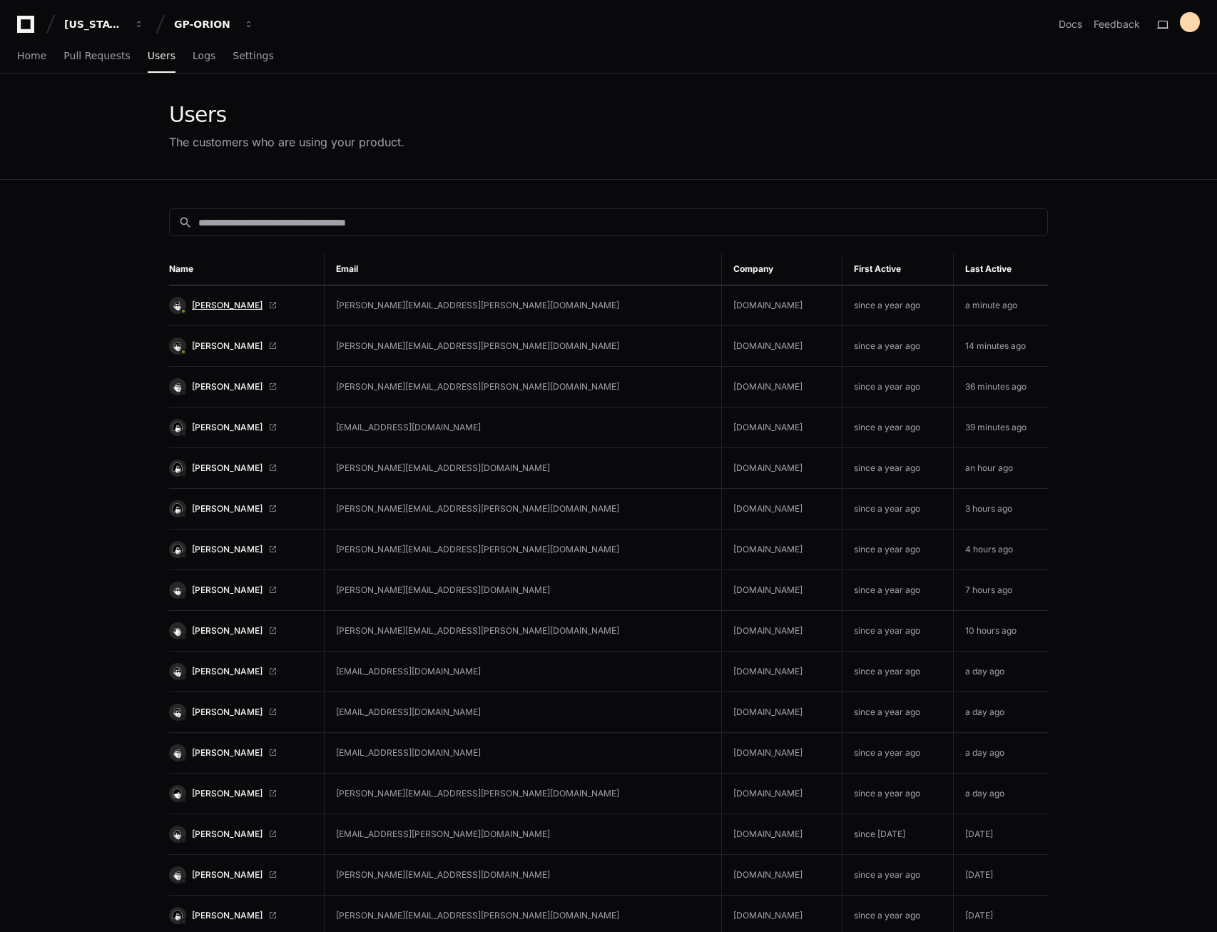
click at [214, 305] on span "Colleen Jordal" at bounding box center [227, 305] width 71 height 11
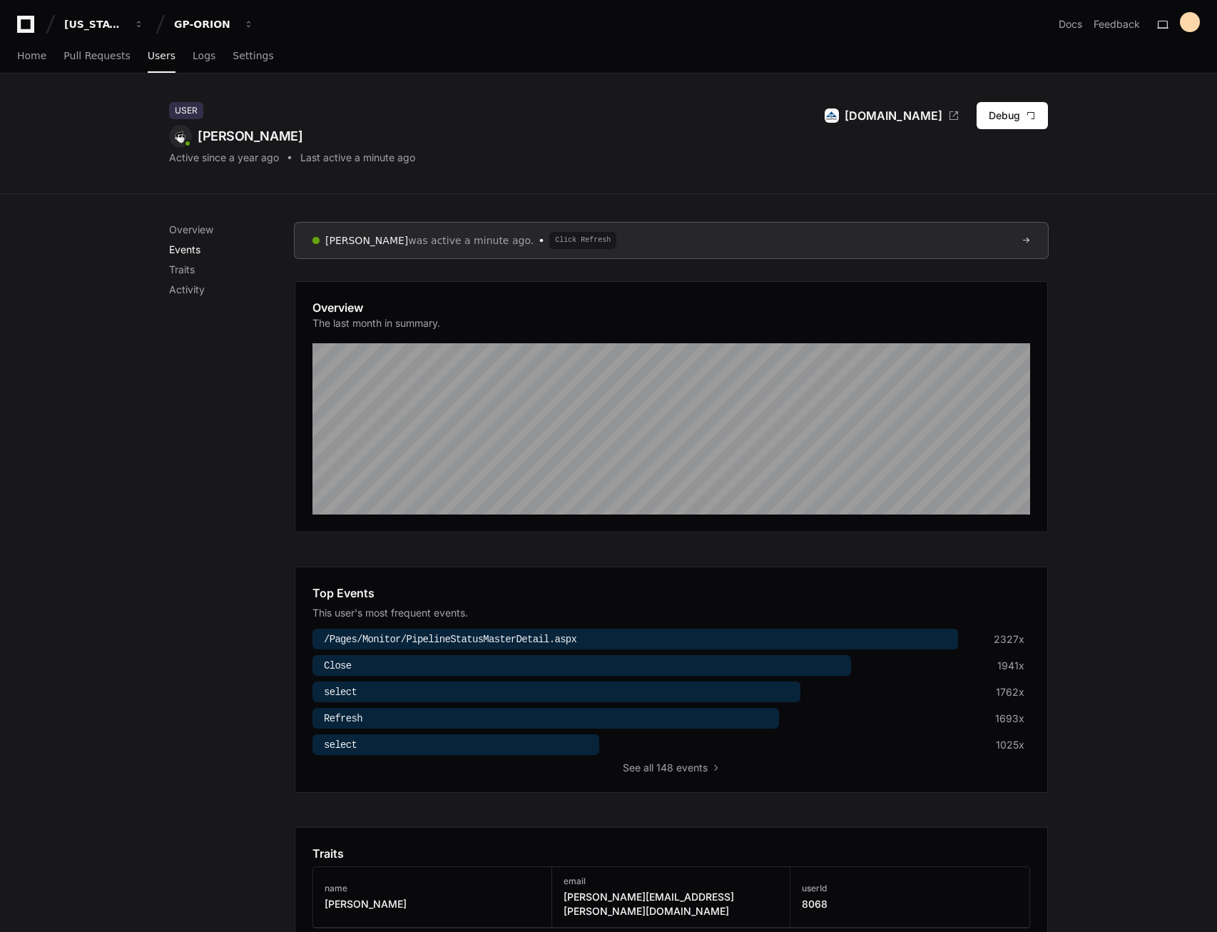
click at [186, 247] on p "Events" at bounding box center [232, 250] width 126 height 14
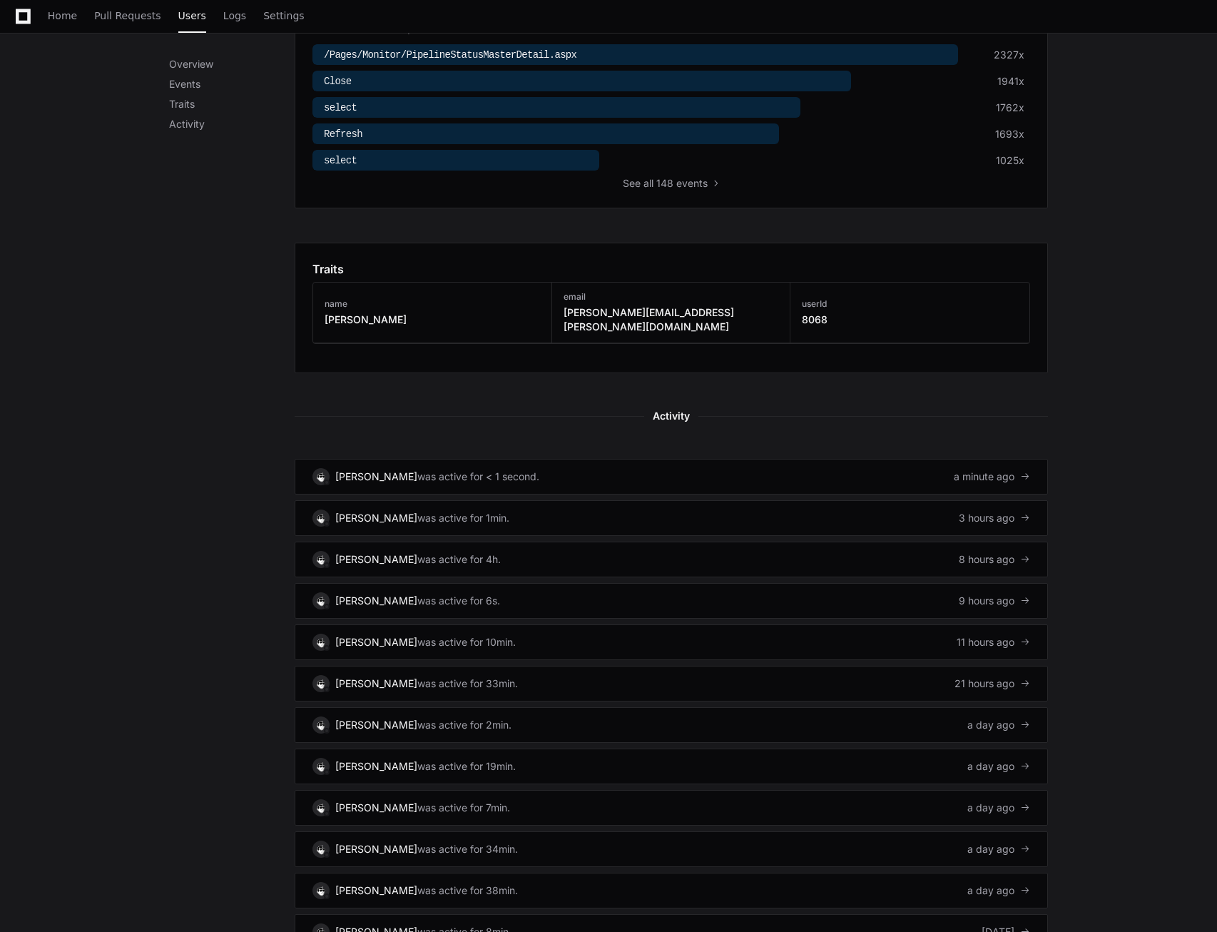
scroll to position [442, 0]
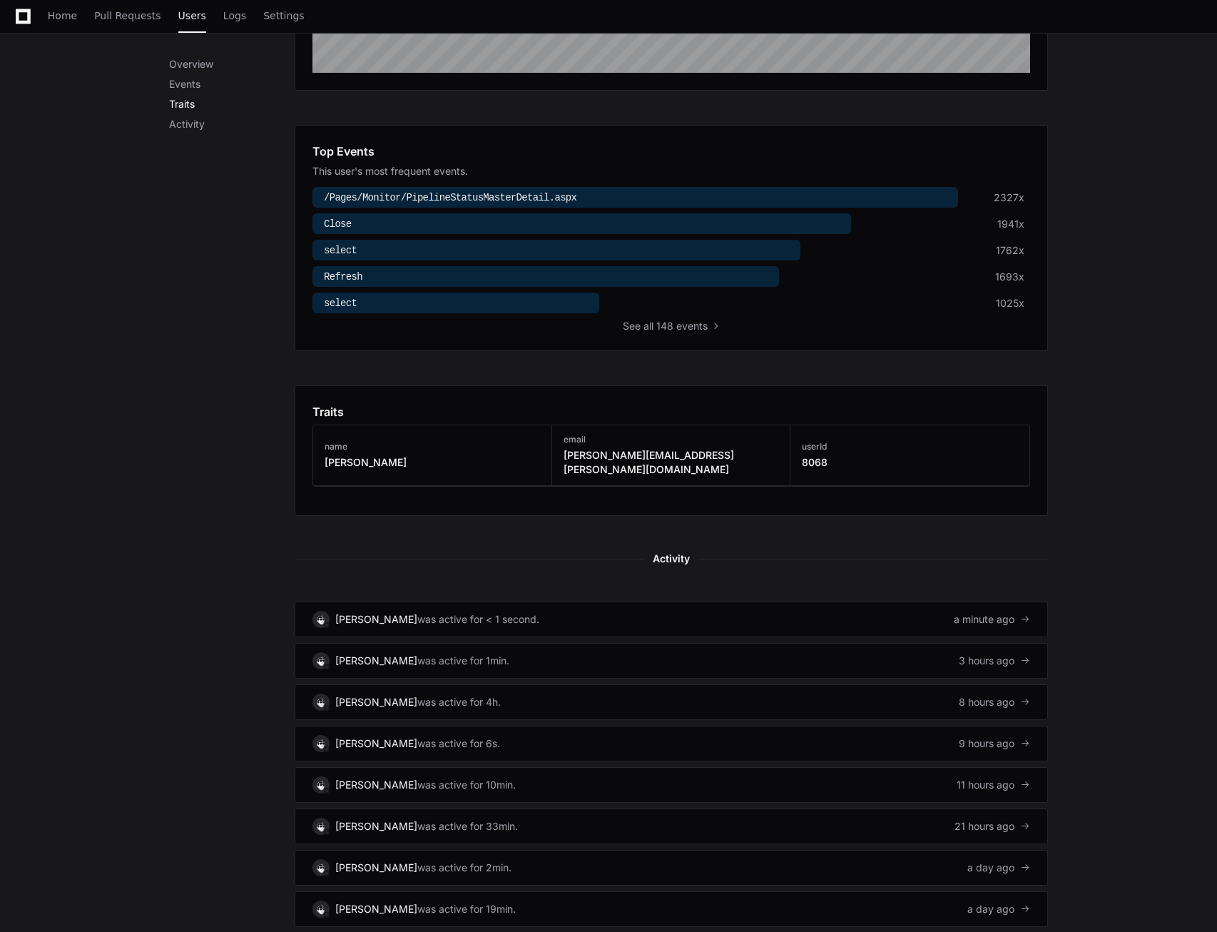
click at [178, 105] on p "Traits" at bounding box center [232, 104] width 126 height 14
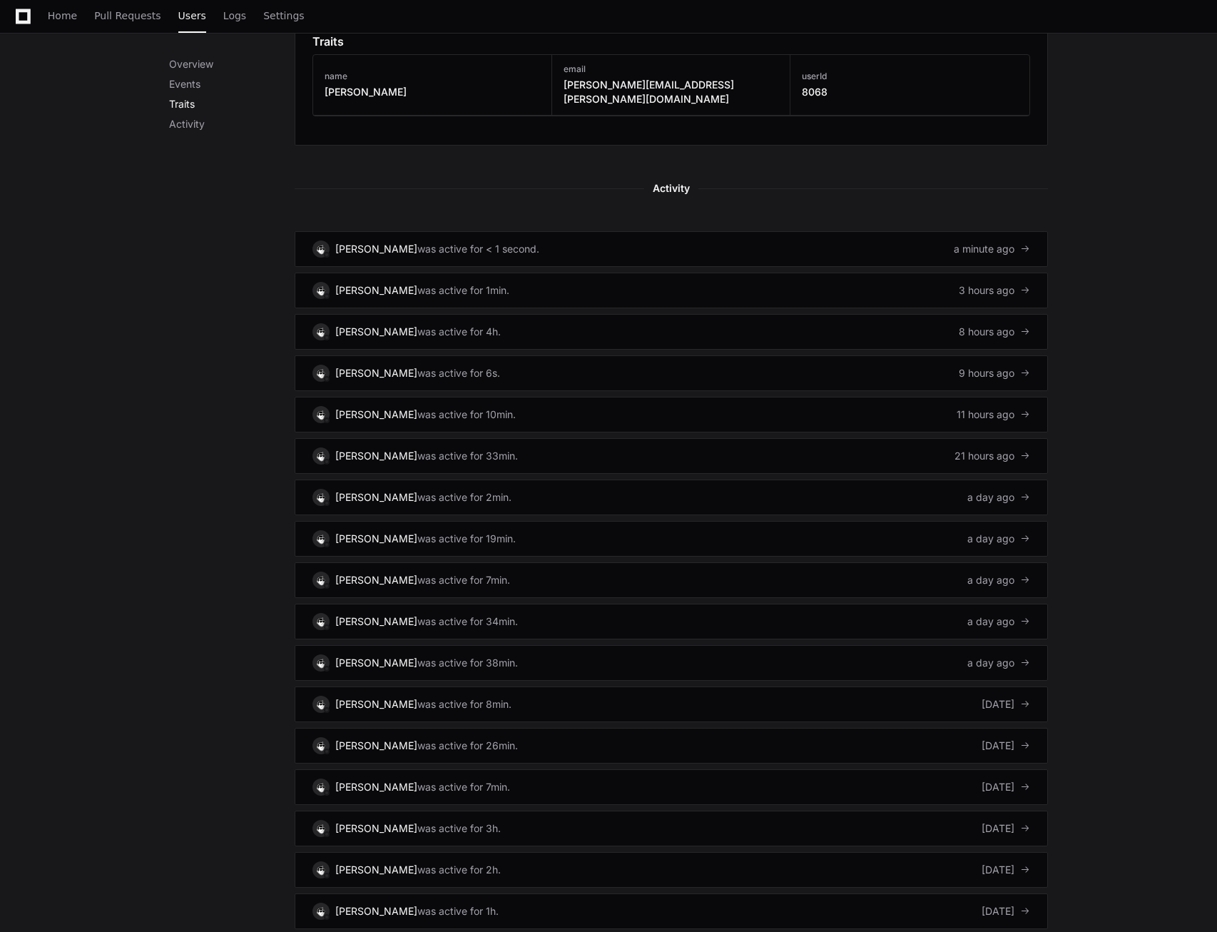
scroll to position [845, 0]
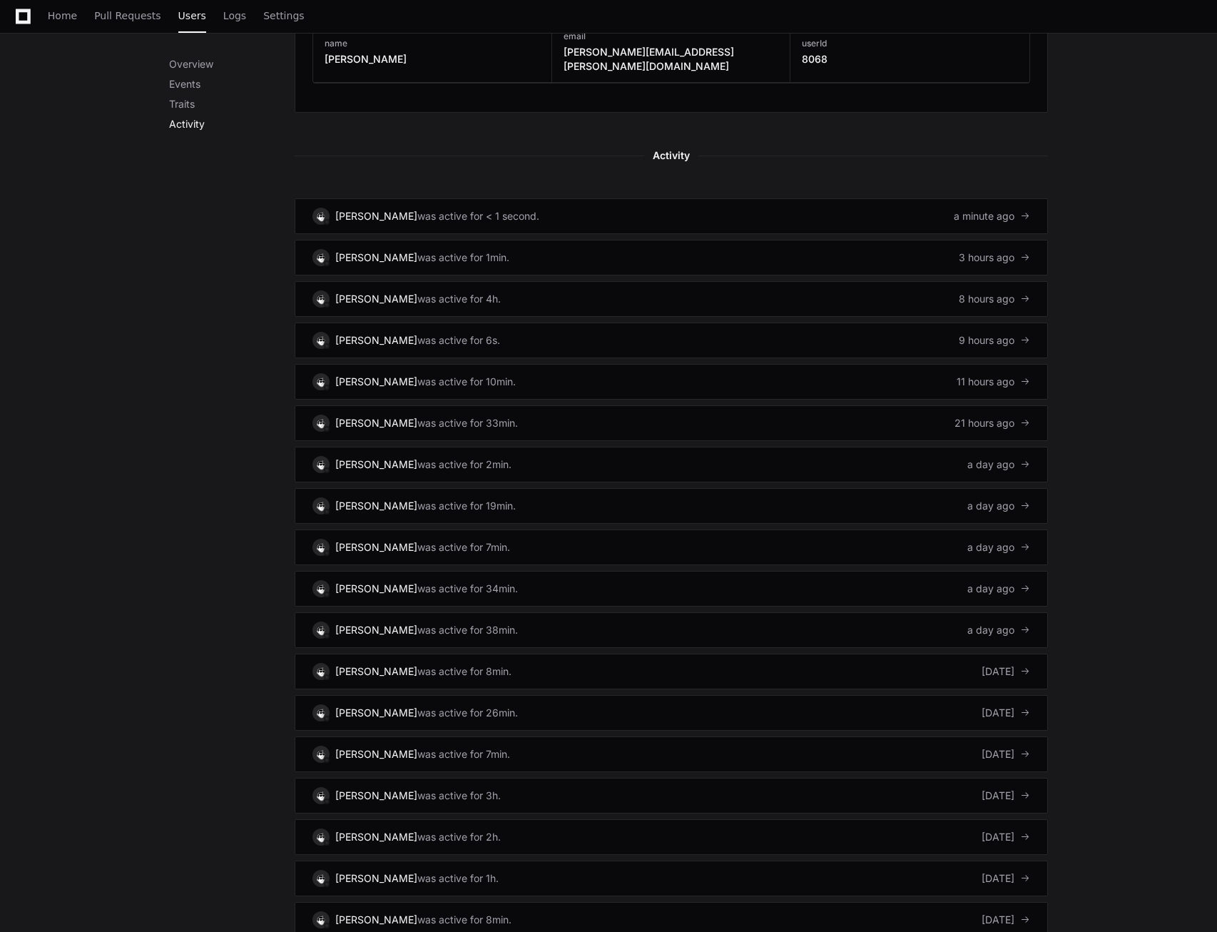
click at [182, 121] on p "Activity" at bounding box center [232, 124] width 126 height 14
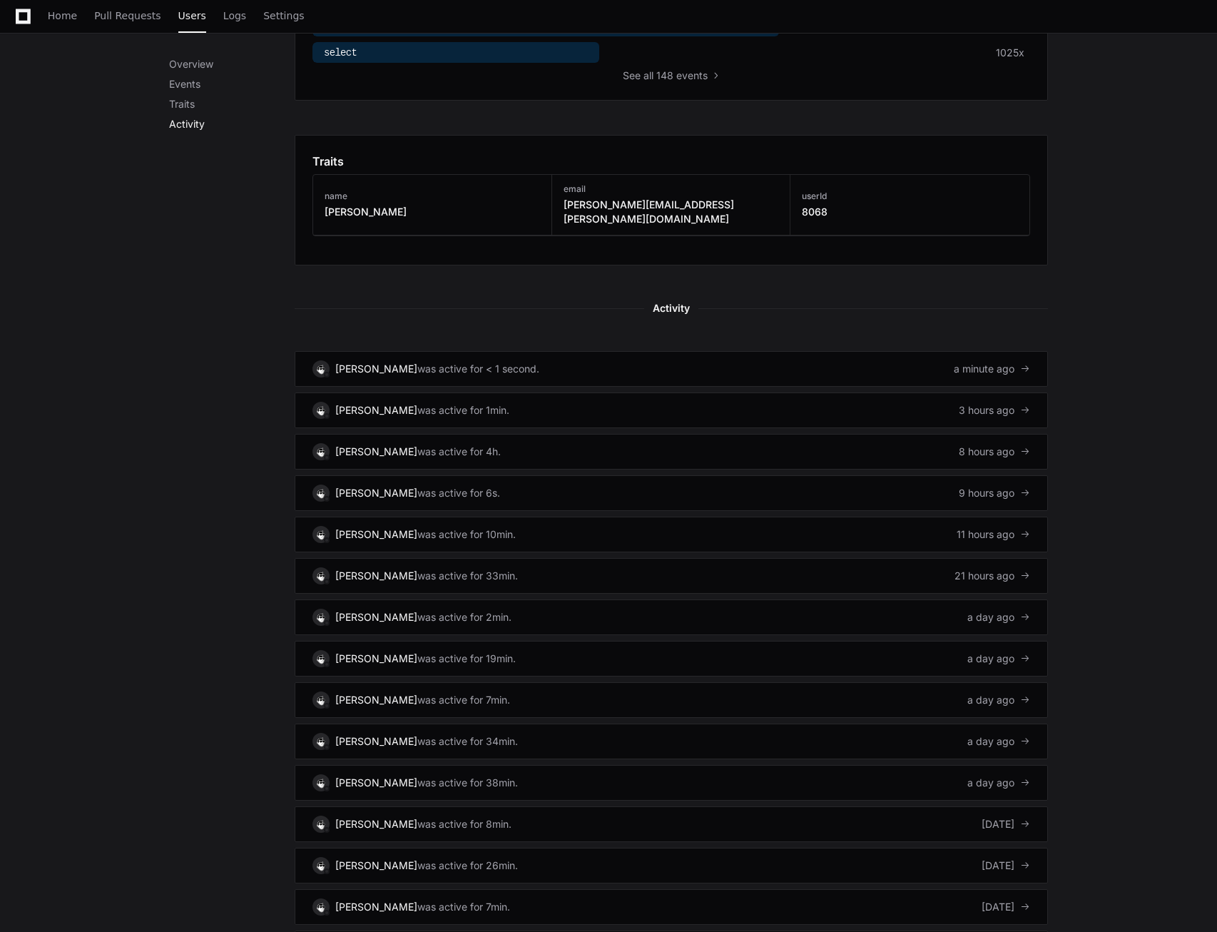
scroll to position [478, 0]
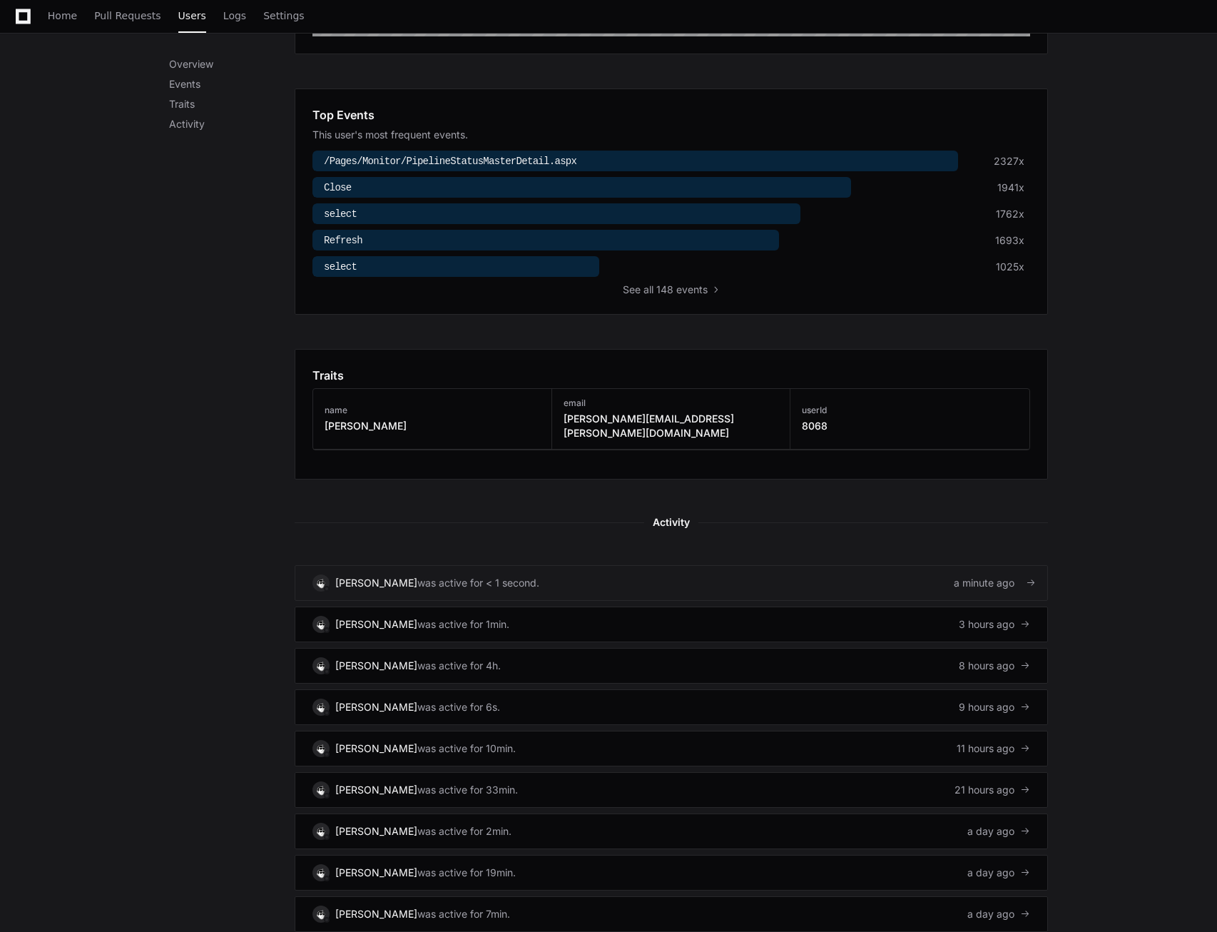
click at [420, 576] on div "was active for < 1 second." at bounding box center [478, 583] width 122 height 14
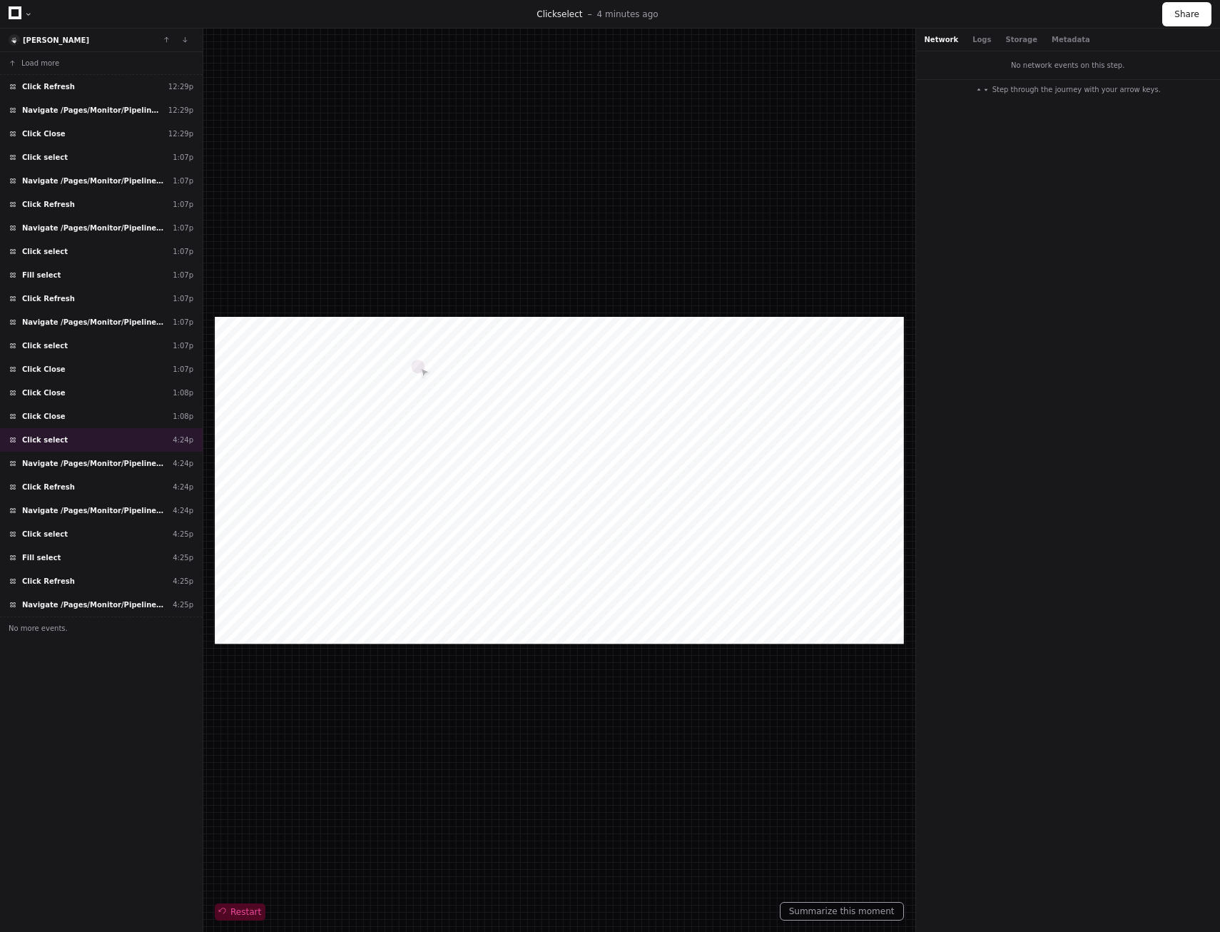
click at [240, 916] on span "Restart" at bounding box center [240, 911] width 42 height 11
click at [36, 109] on span "Navigate /Pages/Monitor/PipelineStatusMasterDetail.aspx" at bounding box center [92, 110] width 141 height 11
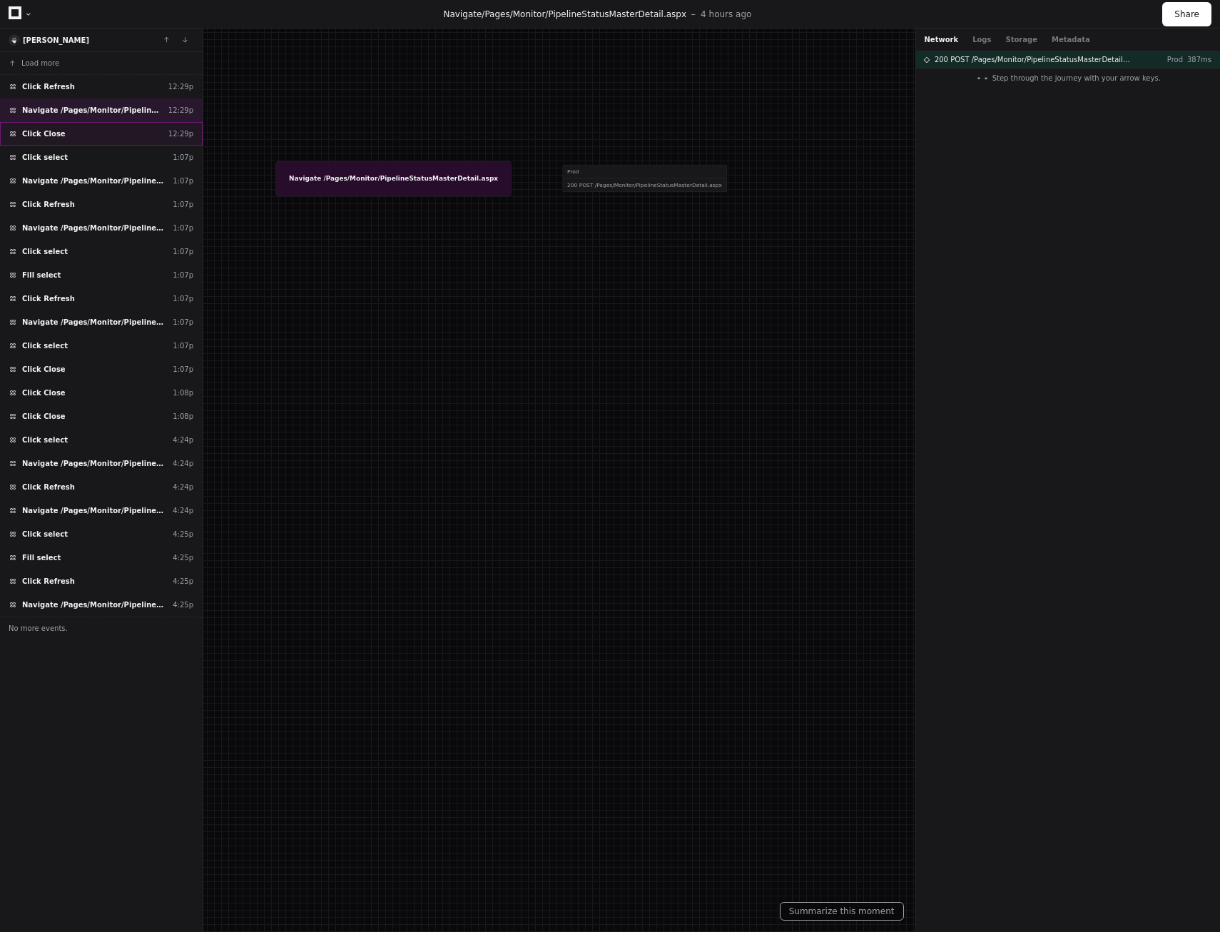
click at [56, 136] on span "Click Close" at bounding box center [44, 133] width 44 height 11
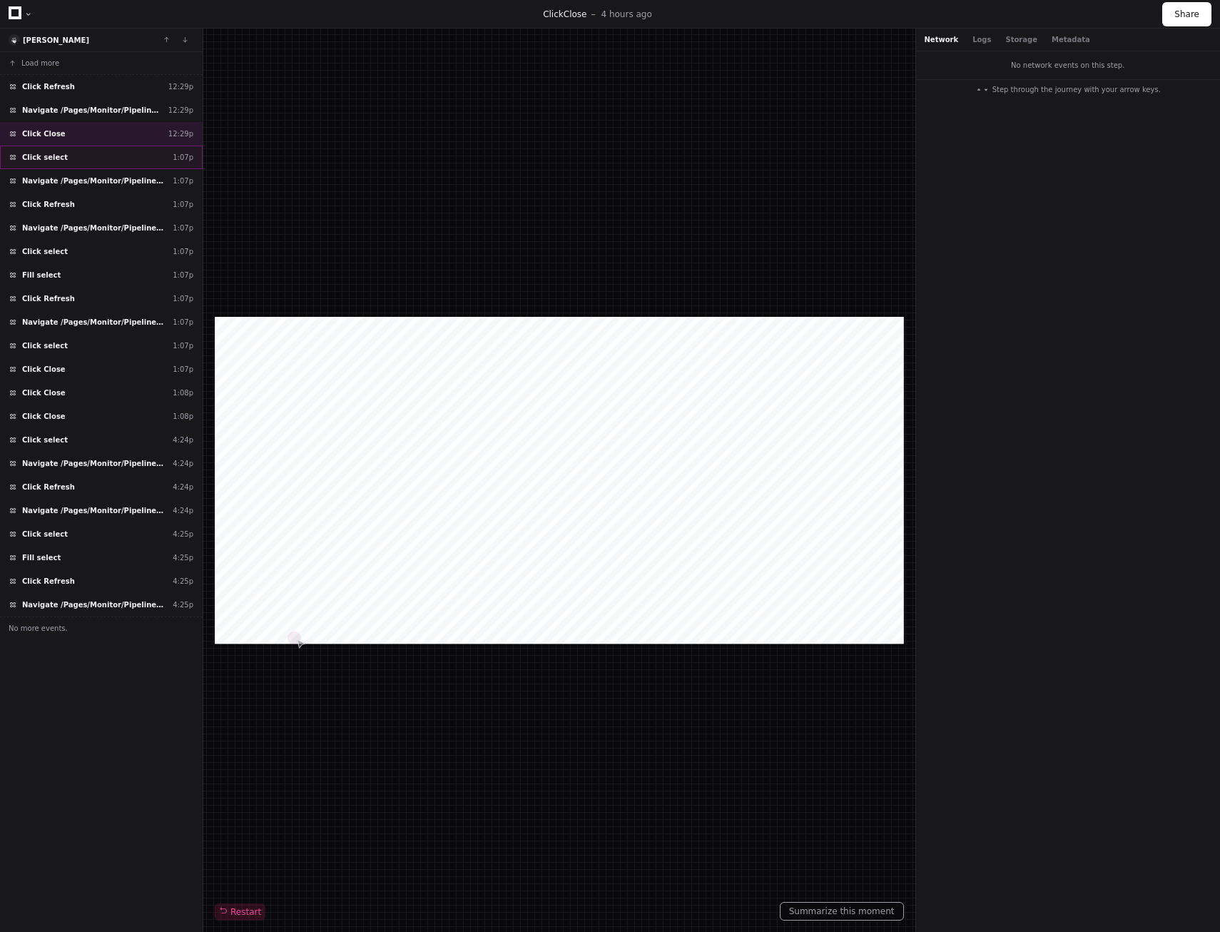
click at [71, 161] on div "Click select 1:07p" at bounding box center [101, 158] width 203 height 24
click at [73, 180] on span "Navigate /Pages/Monitor/PipelineStatusMasterDetail.aspx" at bounding box center [94, 181] width 145 height 11
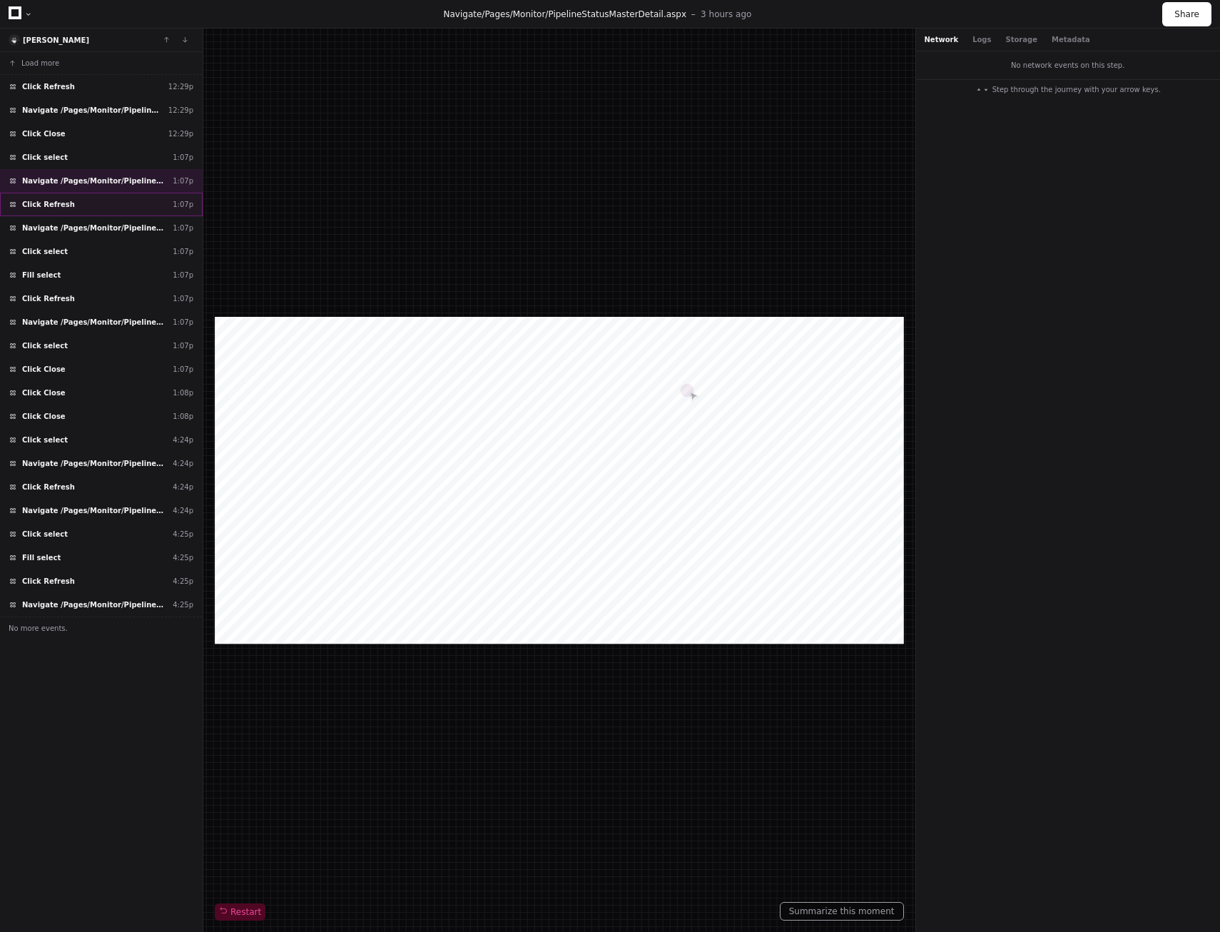
click at [66, 203] on div "Click Refresh 1:07p" at bounding box center [101, 205] width 203 height 24
click at [66, 220] on div "Navigate /Pages/Monitor/PipelineStatusMasterDetail.aspx 1:07p" at bounding box center [101, 228] width 203 height 24
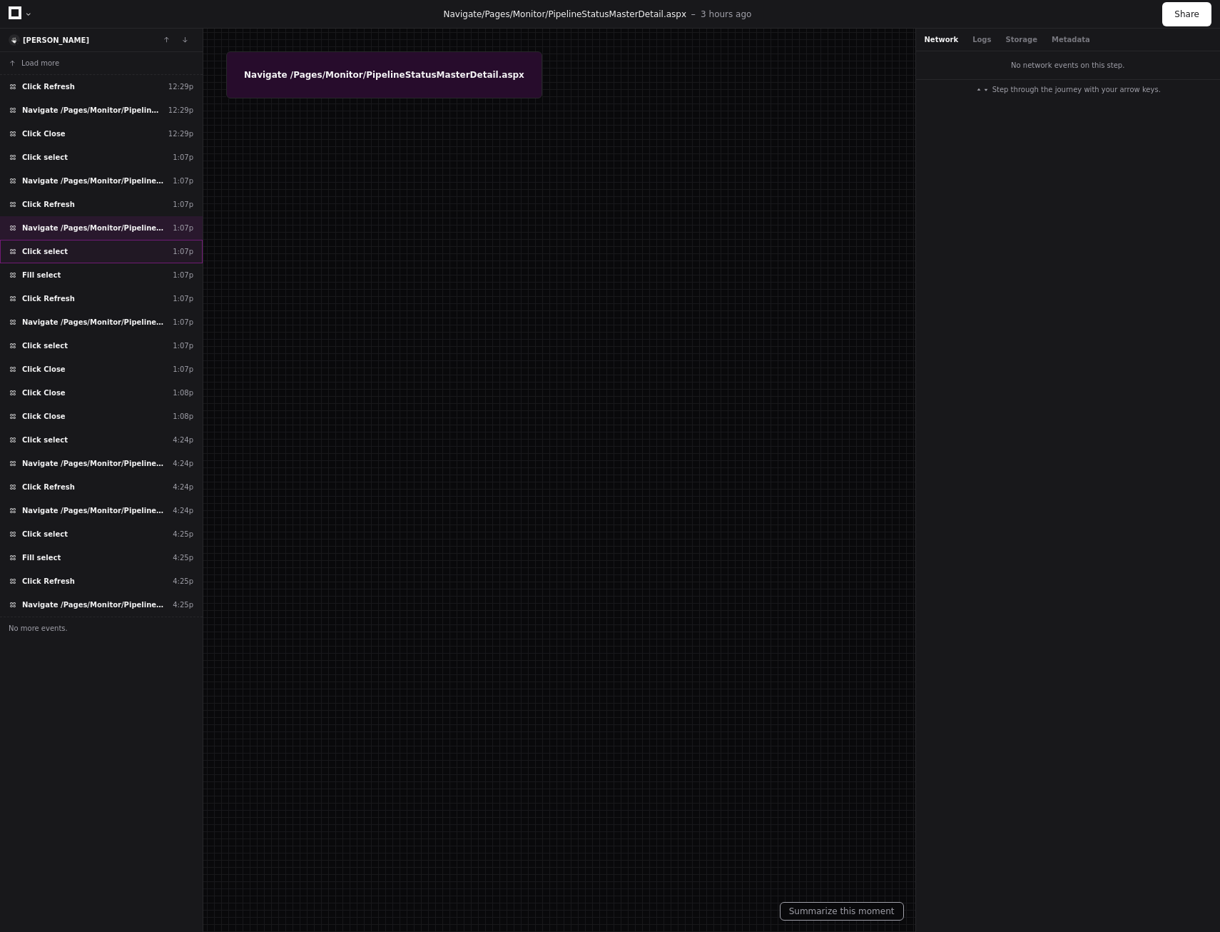
click at [65, 253] on div "Click select 1:07p" at bounding box center [101, 252] width 203 height 24
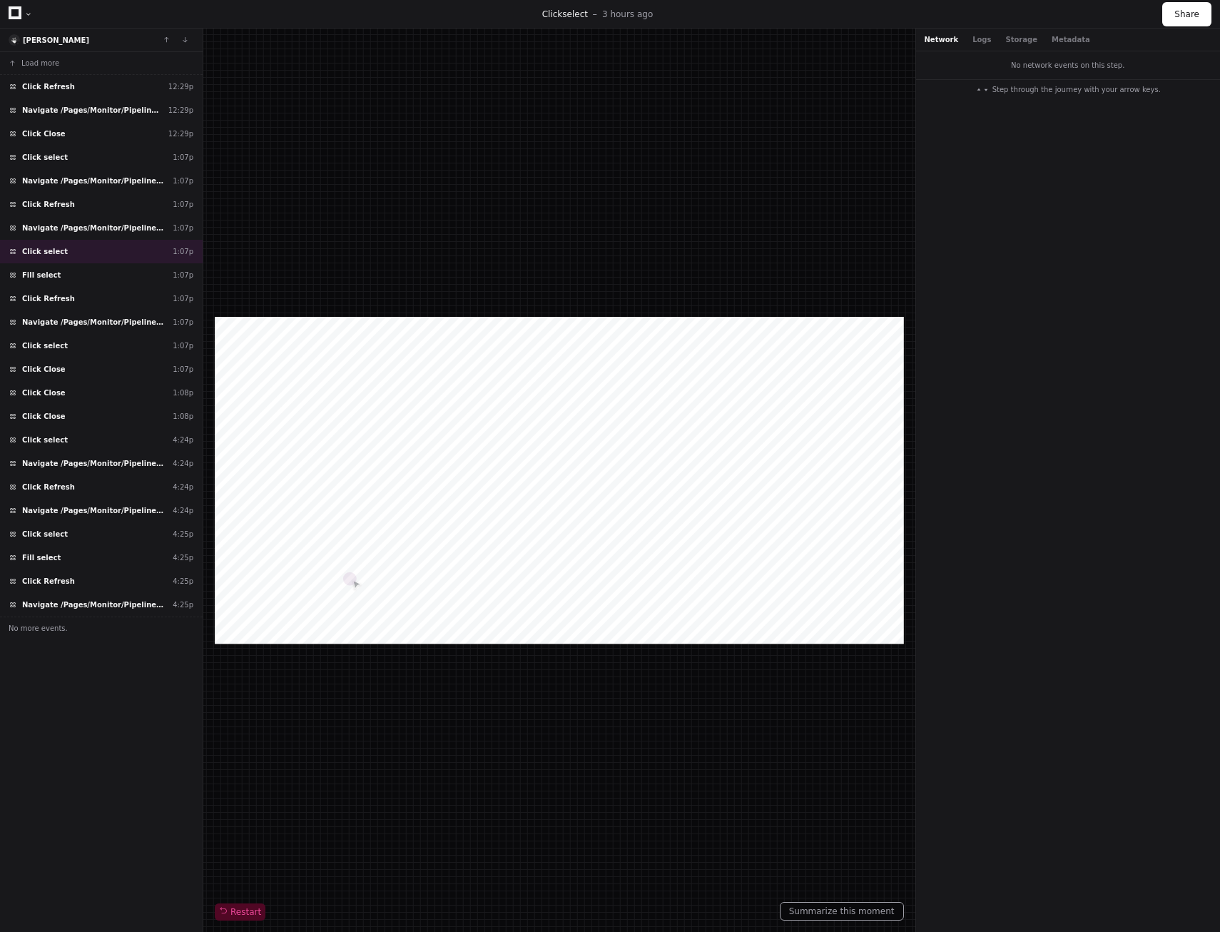
click at [29, 19] on div at bounding box center [21, 14] width 24 height 21
click at [29, 16] on div at bounding box center [28, 14] width 9 height 9
click at [29, 7] on div at bounding box center [21, 14] width 24 height 21
click at [11, 16] on icon at bounding box center [15, 12] width 13 height 13
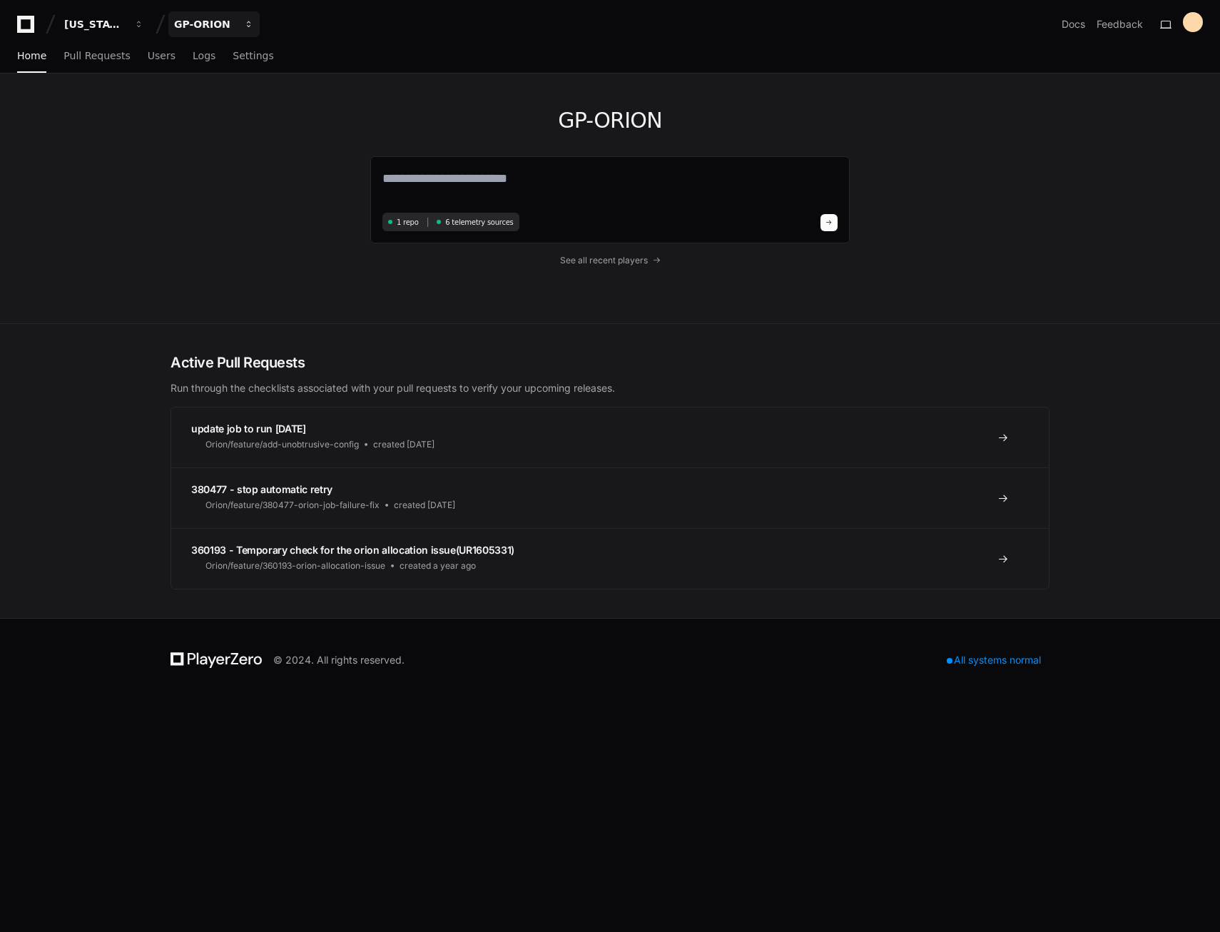
click at [126, 30] on div "GP-ORION" at bounding box center [94, 24] width 61 height 14
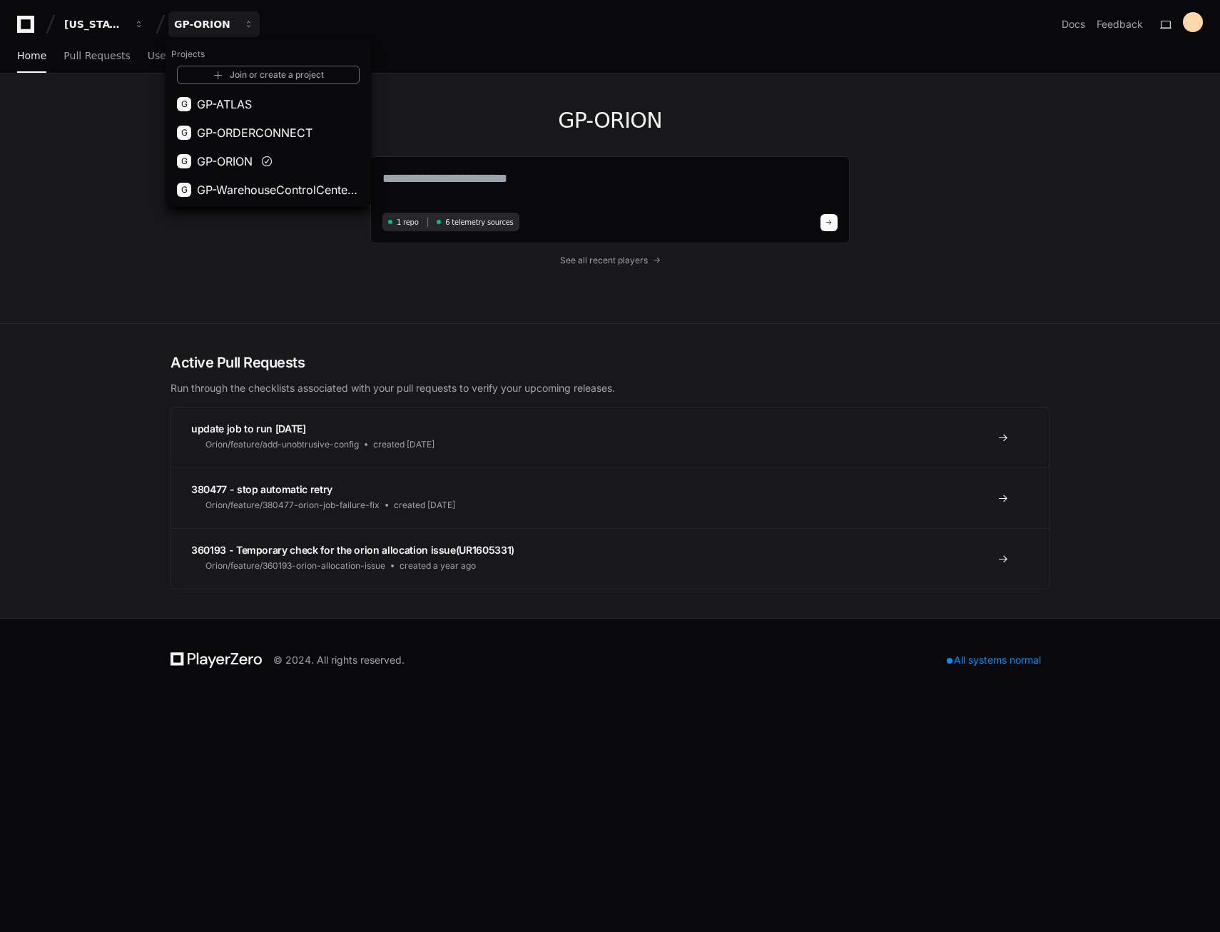
click at [80, 146] on div "GP-ORION 1 repo 6 telemetry sources See all recent players" at bounding box center [610, 198] width 1220 height 250
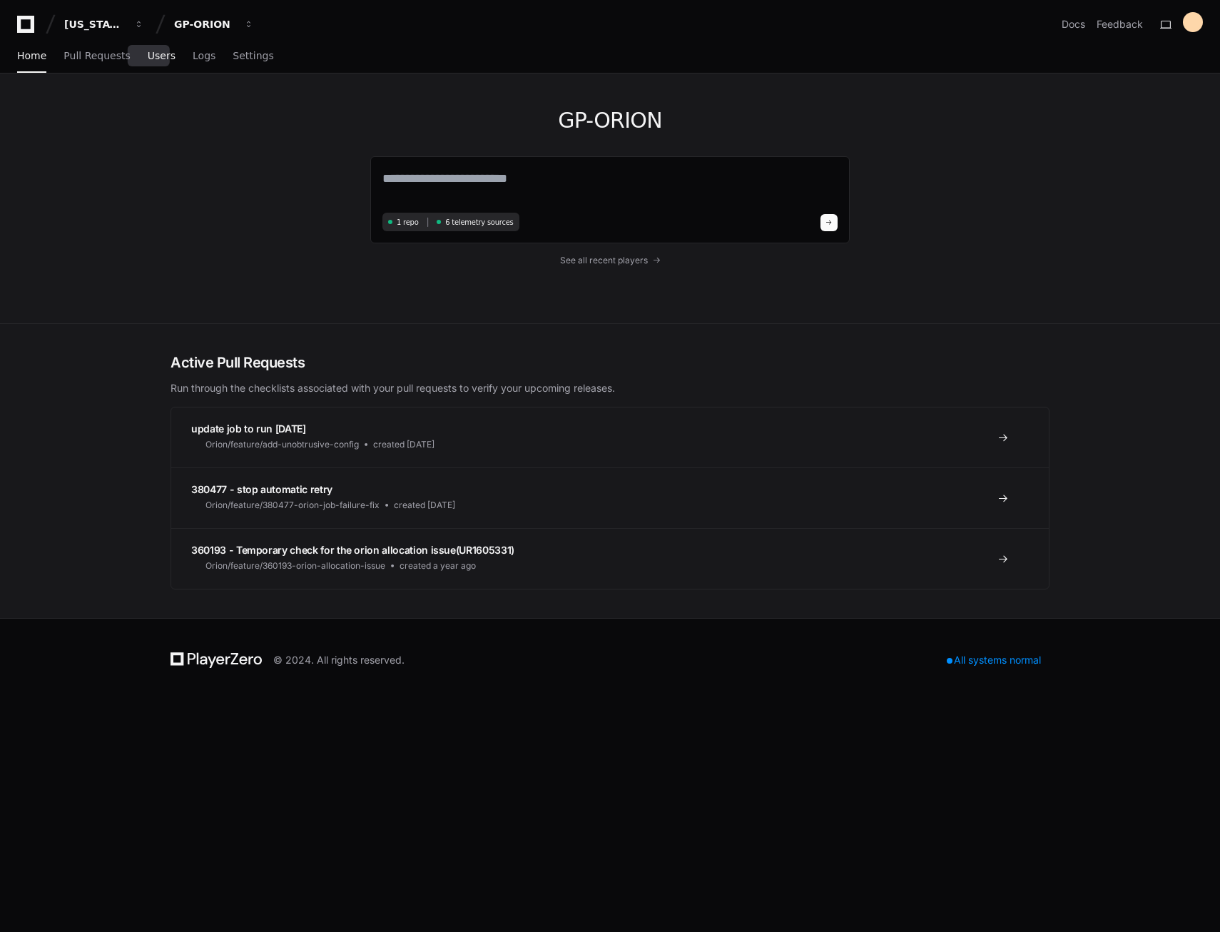
click at [155, 60] on span "Users" at bounding box center [162, 55] width 28 height 9
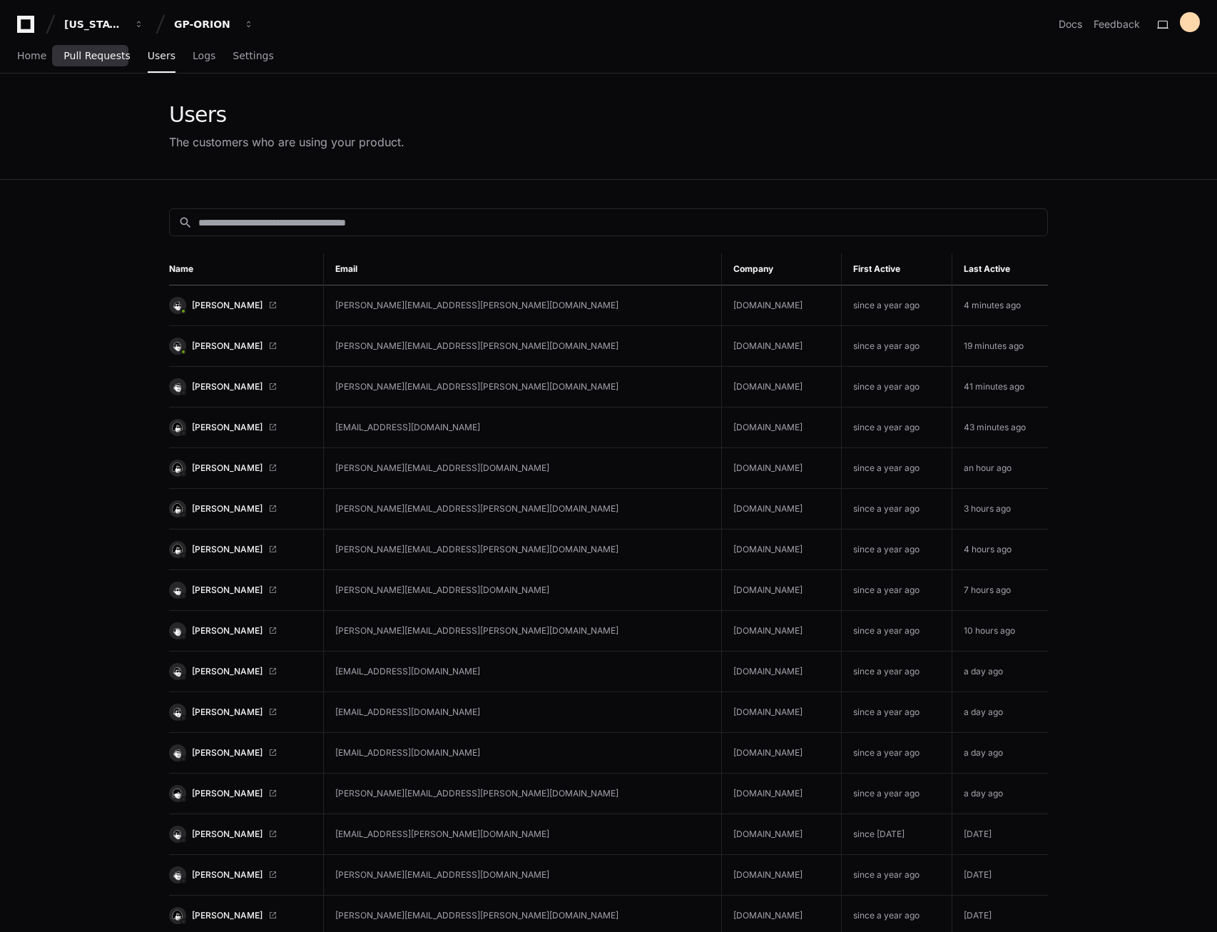
click at [85, 54] on span "Pull Requests" at bounding box center [97, 55] width 66 height 9
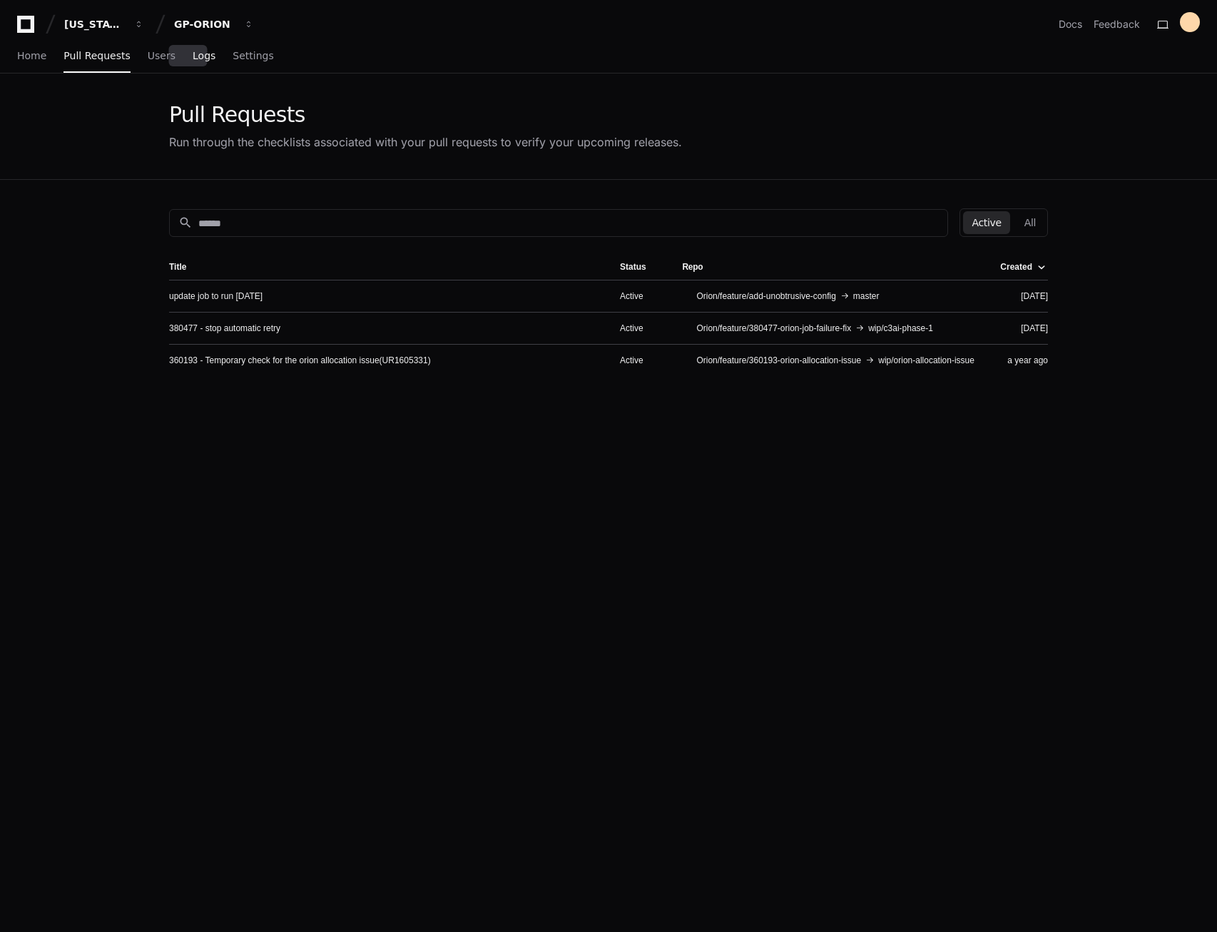
click at [193, 59] on span "Logs" at bounding box center [204, 55] width 23 height 9
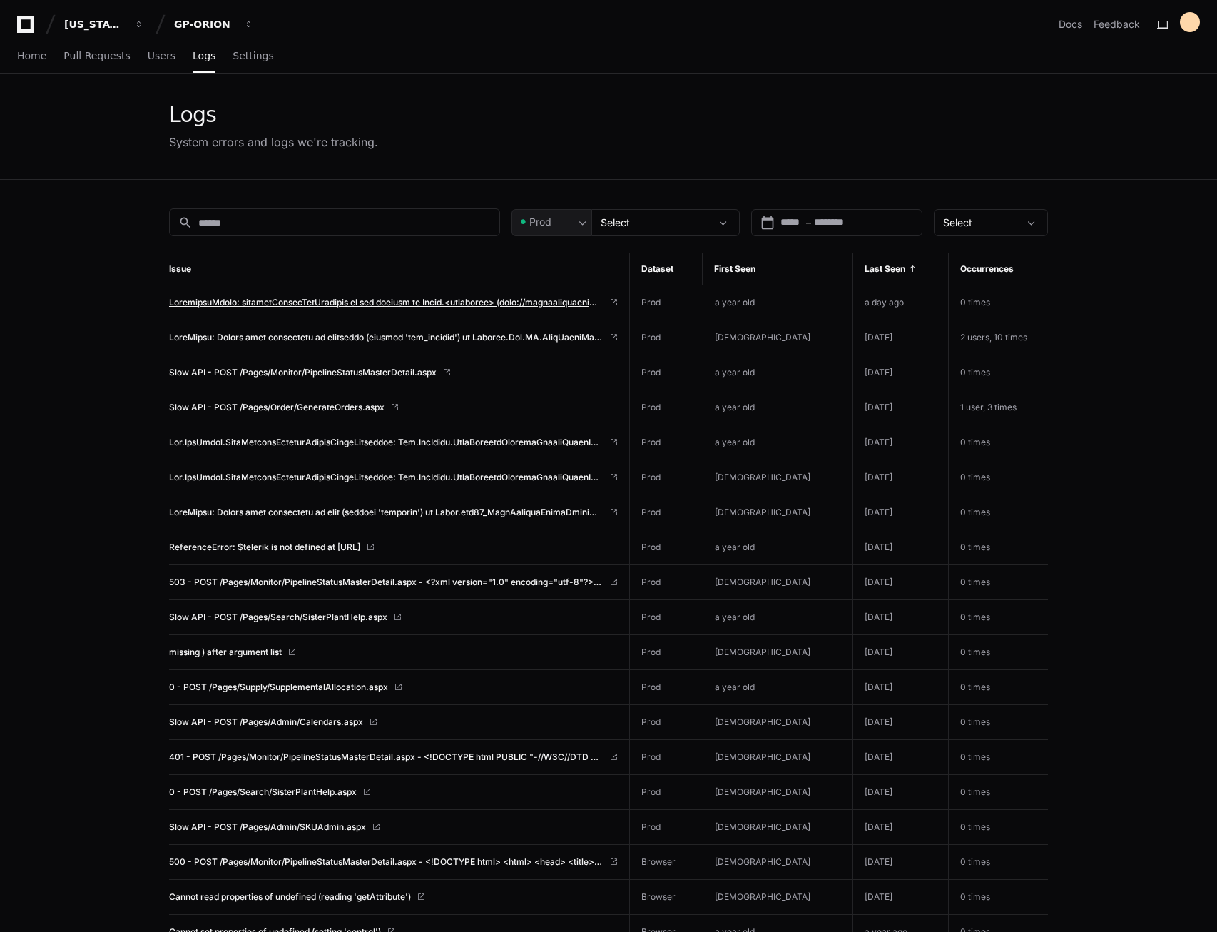
click at [457, 299] on span at bounding box center [386, 302] width 435 height 11
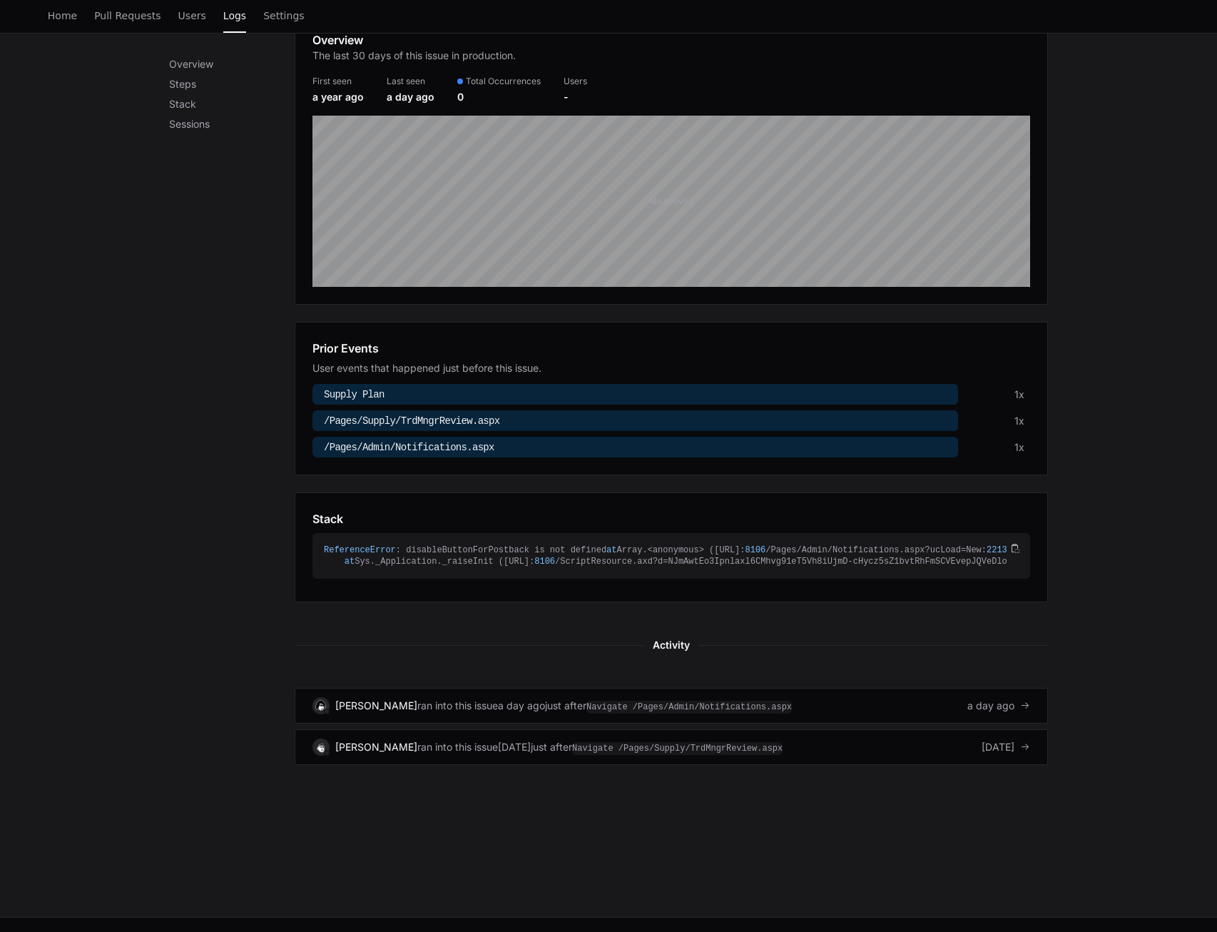
scroll to position [214, 0]
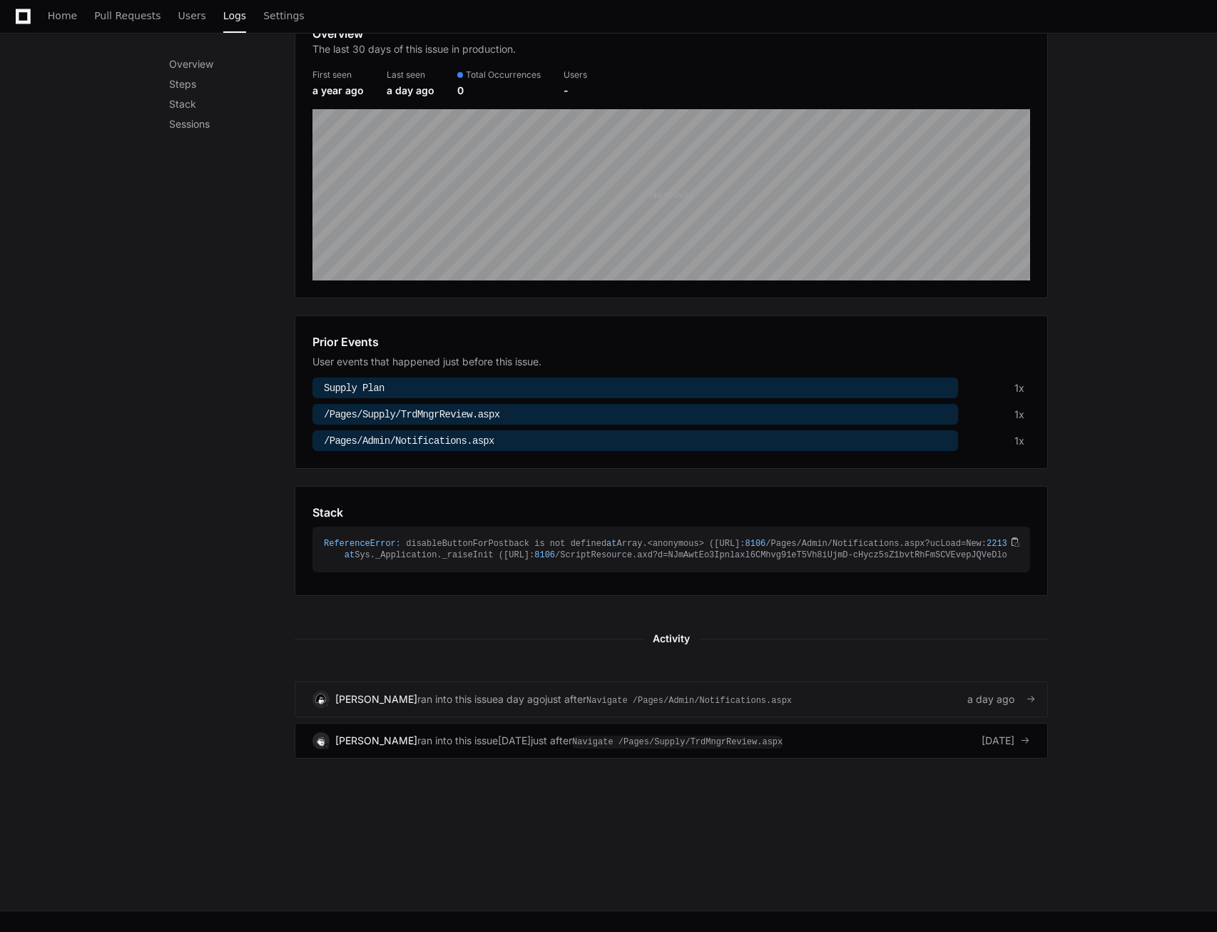
click at [470, 706] on span "ran into this issue" at bounding box center [457, 699] width 81 height 14
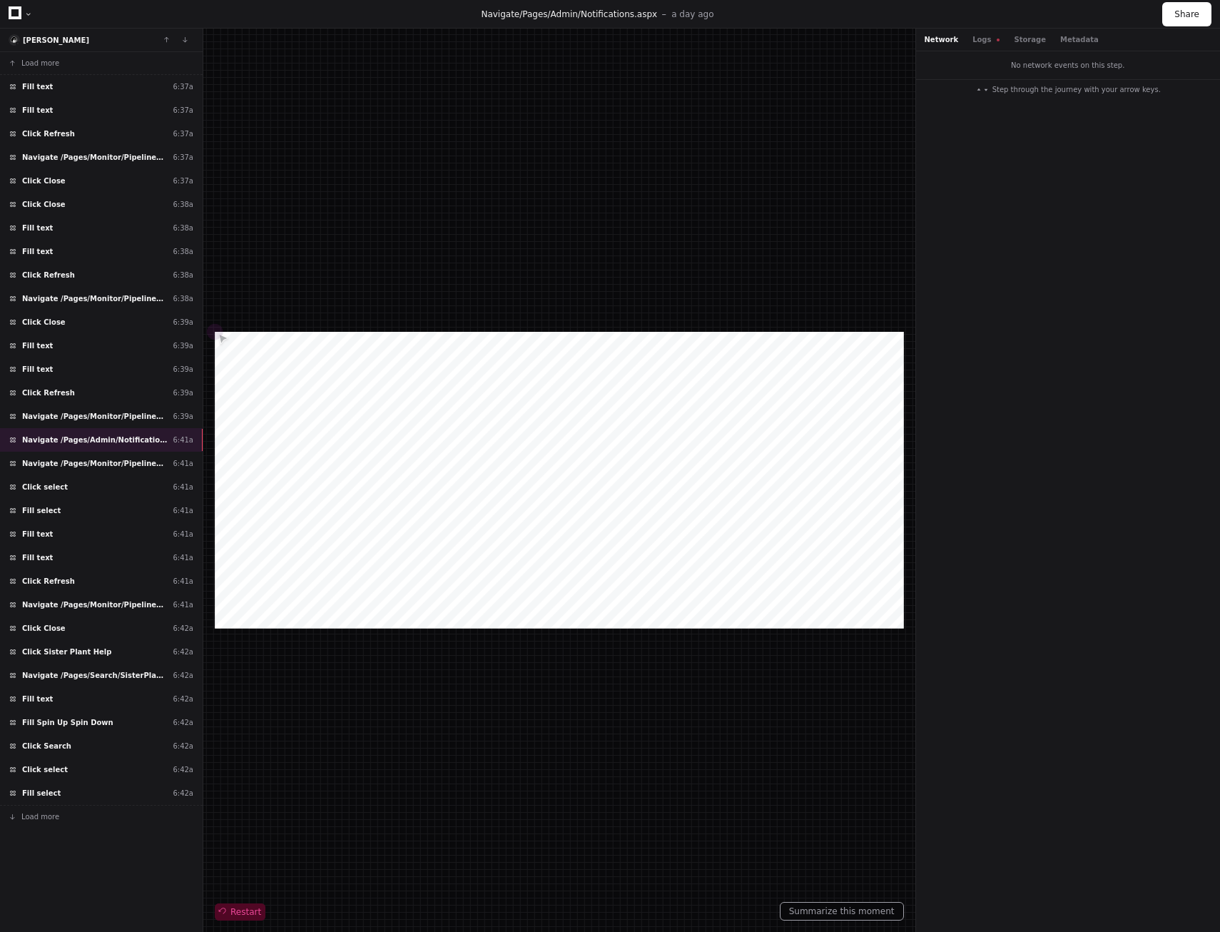
click at [243, 913] on span "Restart" at bounding box center [240, 911] width 42 height 11
click at [92, 433] on div "Navigate /Pages/Admin/Notifications.aspx 6:41a" at bounding box center [101, 440] width 203 height 24
click at [87, 463] on span "Navigate /Pages/Monitor/PipelineStatusMasterDetail.aspx" at bounding box center [94, 463] width 145 height 11
click at [973, 41] on button "Logs" at bounding box center [982, 39] width 19 height 11
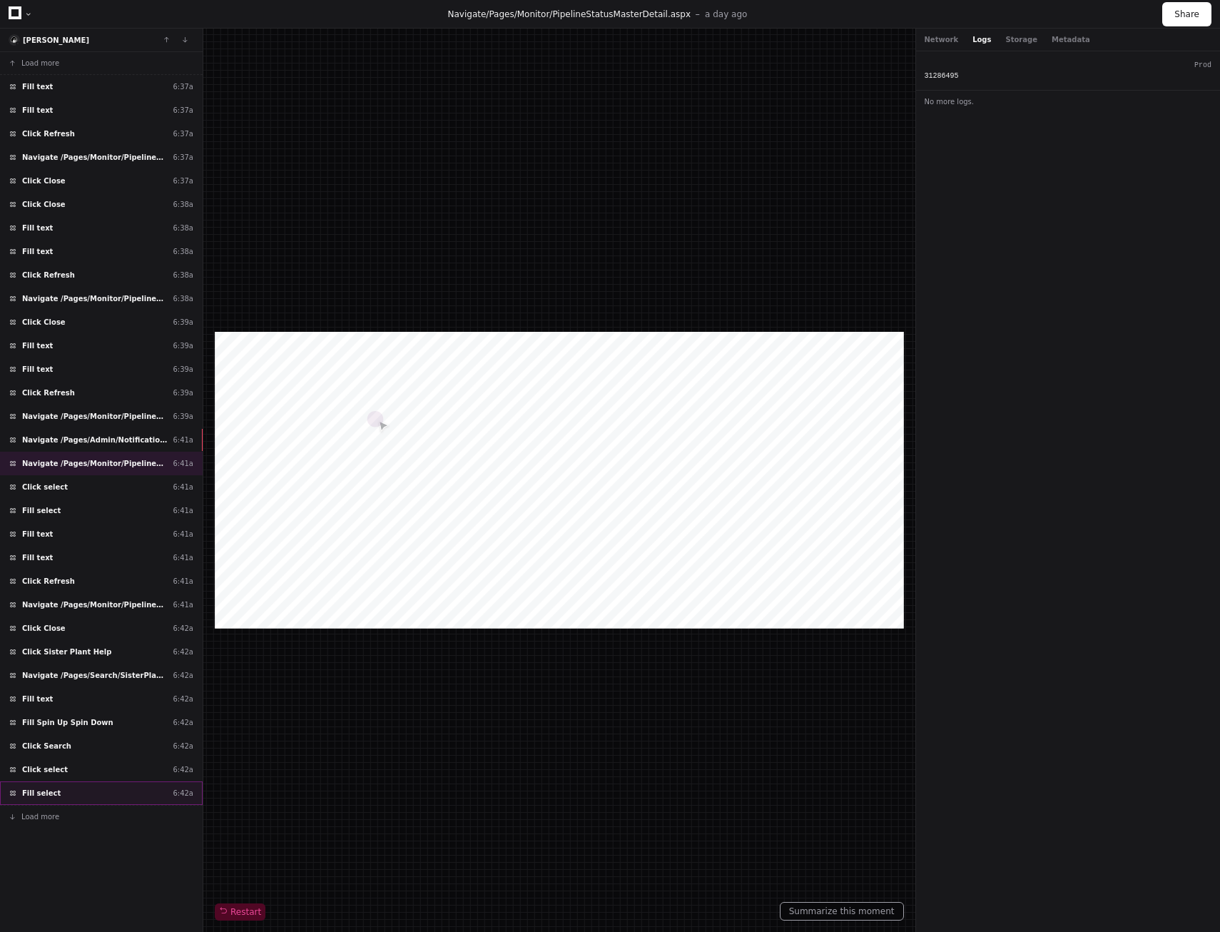
click at [61, 798] on div "Fill select 6:42a" at bounding box center [101, 793] width 203 height 24
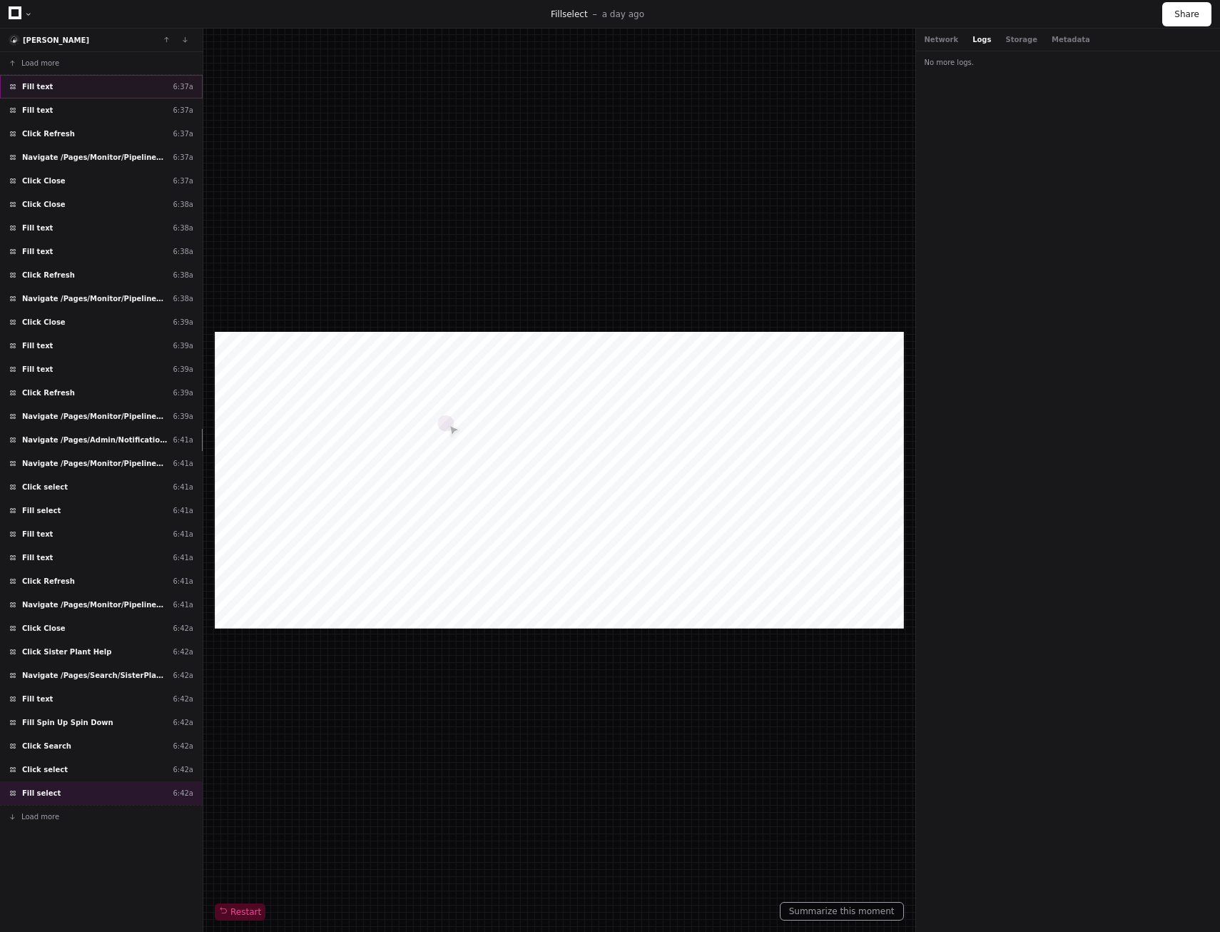
click at [96, 81] on div "Fill text 6:37a" at bounding box center [101, 87] width 203 height 24
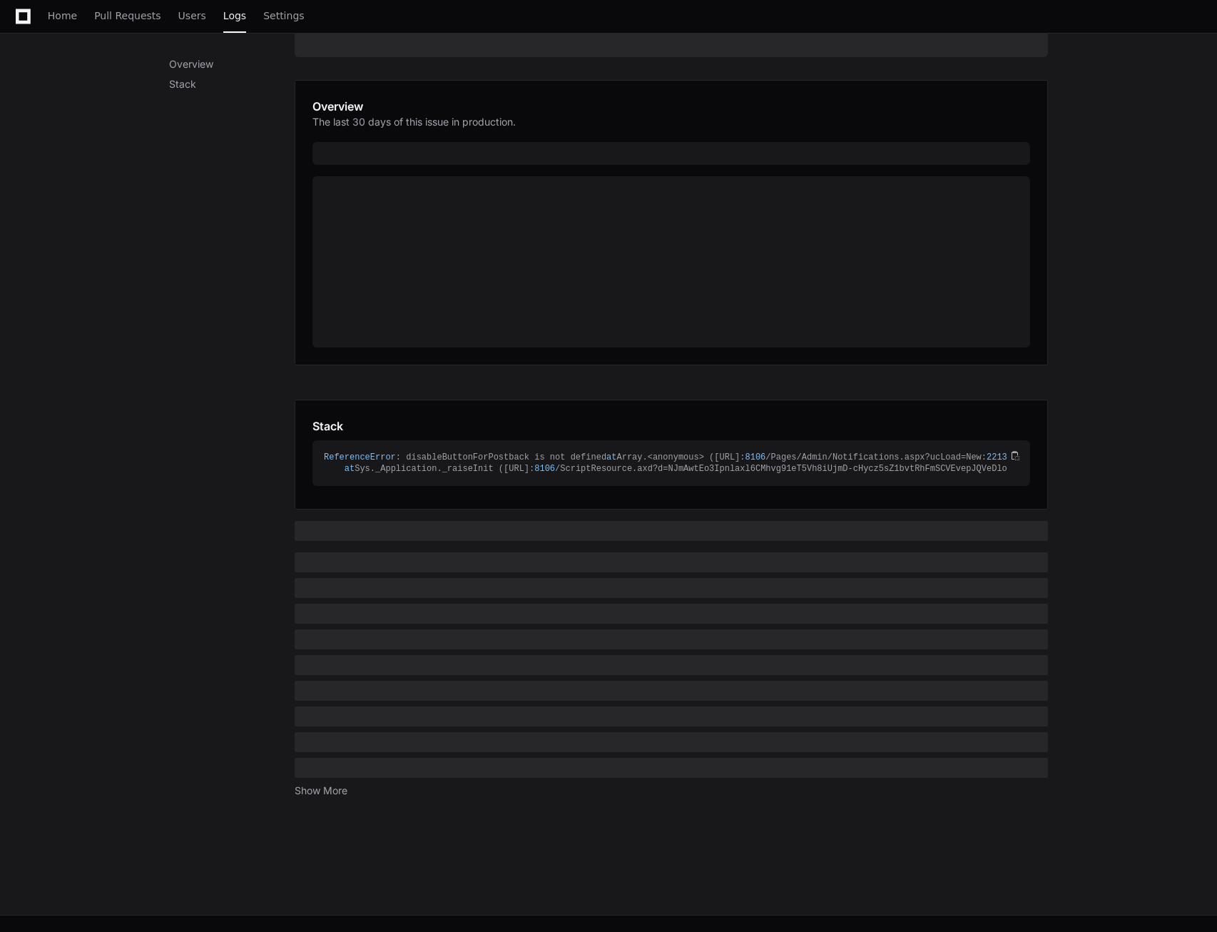
scroll to position [210, 0]
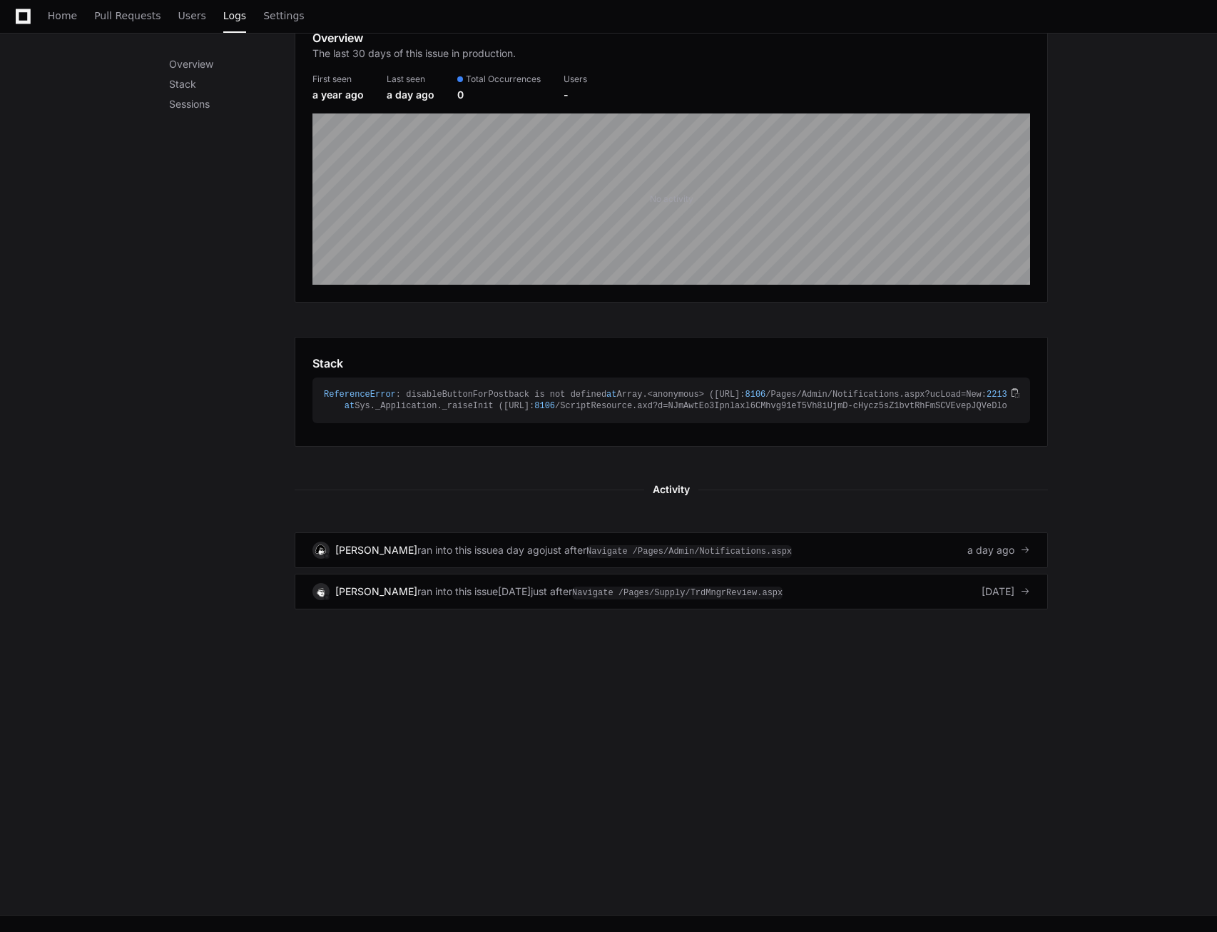
click at [415, 93] on div "a day ago" at bounding box center [411, 95] width 48 height 14
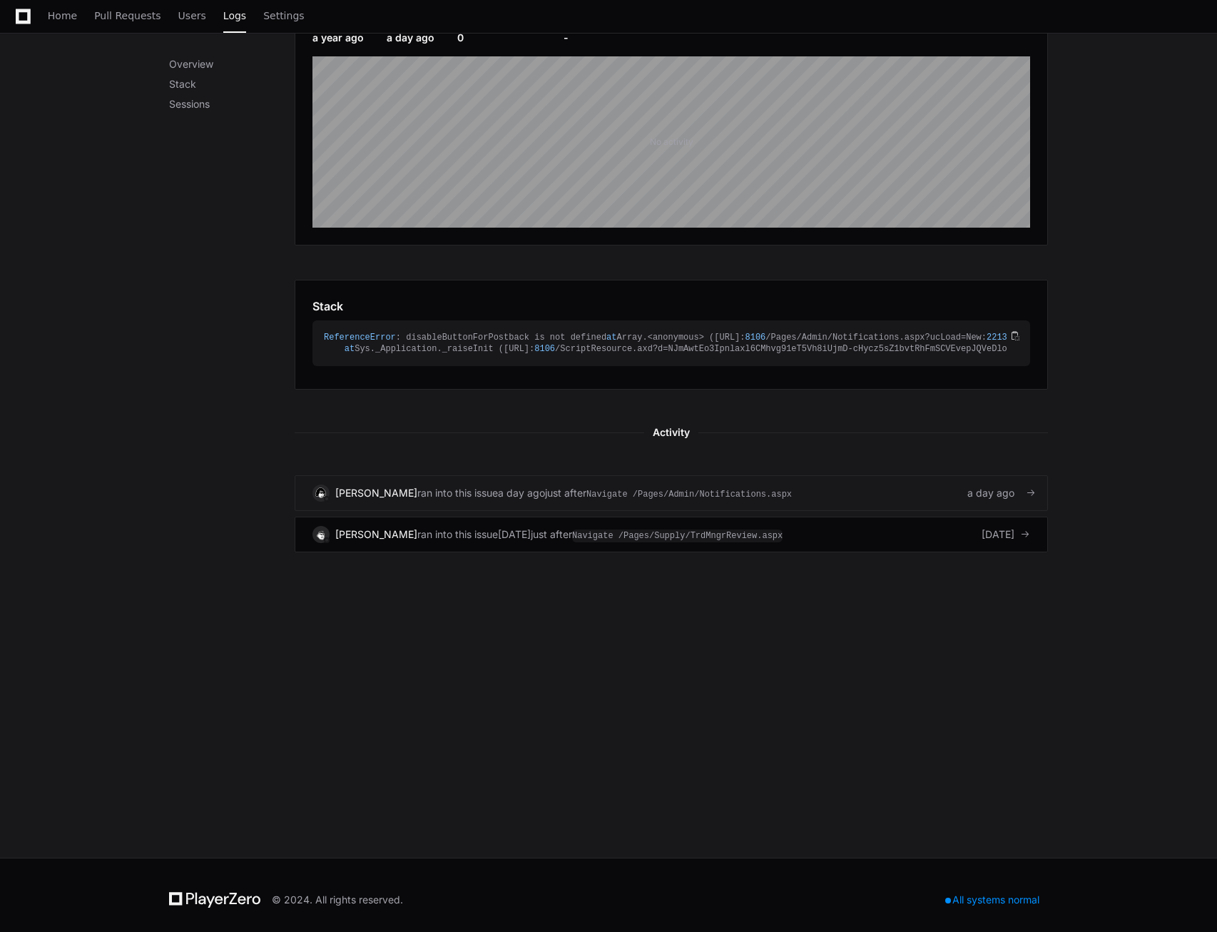
click at [1032, 498] on span at bounding box center [1031, 493] width 10 height 10
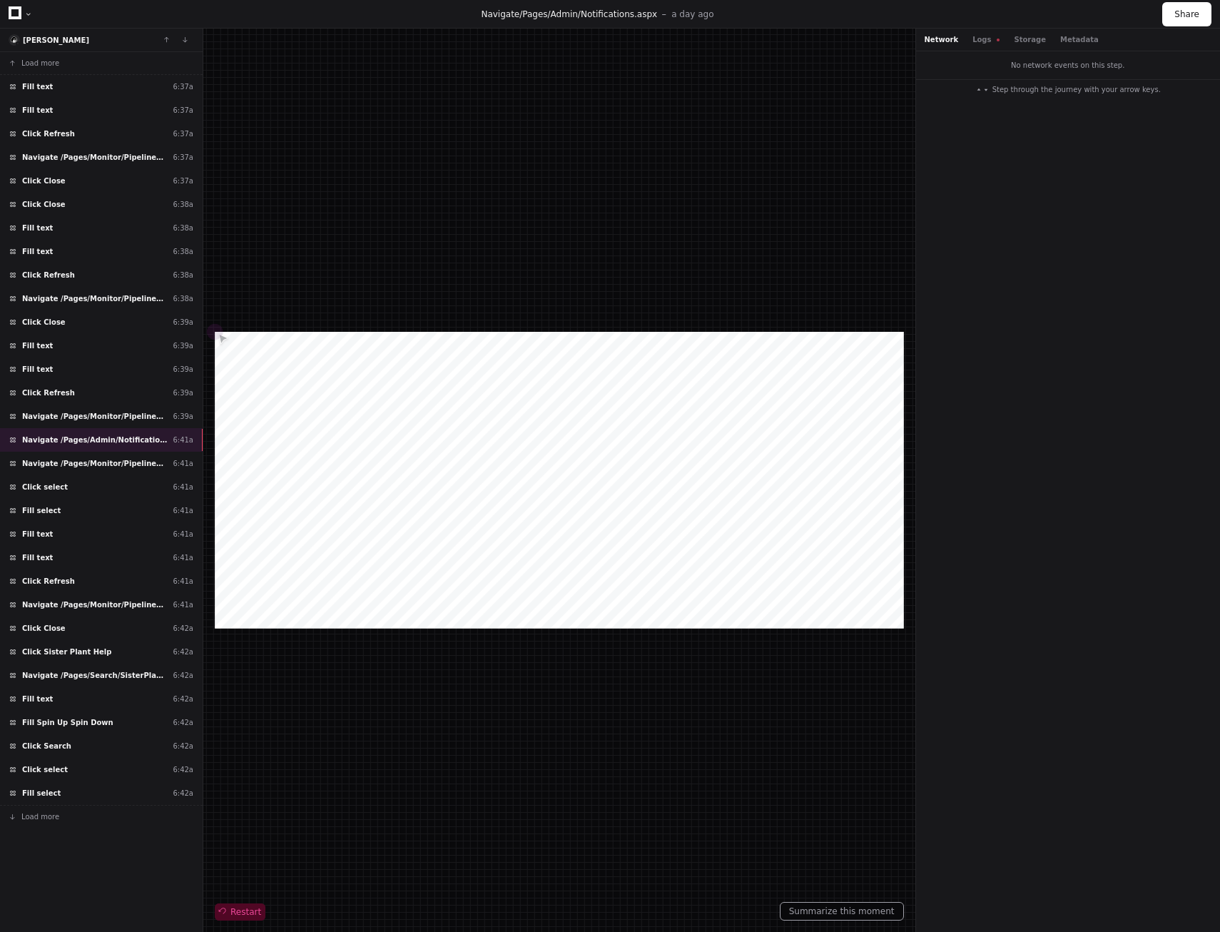
click at [247, 911] on span "Restart" at bounding box center [240, 911] width 42 height 11
click at [91, 420] on span "Navigate /Pages/Monitor/PipelineStatusMasterDetail.aspx" at bounding box center [94, 416] width 145 height 11
click at [91, 466] on span "Navigate /Pages/Monitor/PipelineStatusMasterDetail.aspx" at bounding box center [94, 463] width 145 height 11
click at [94, 446] on div "Navigate /Pages/Admin/Notifications.aspx 6:41a" at bounding box center [101, 440] width 203 height 24
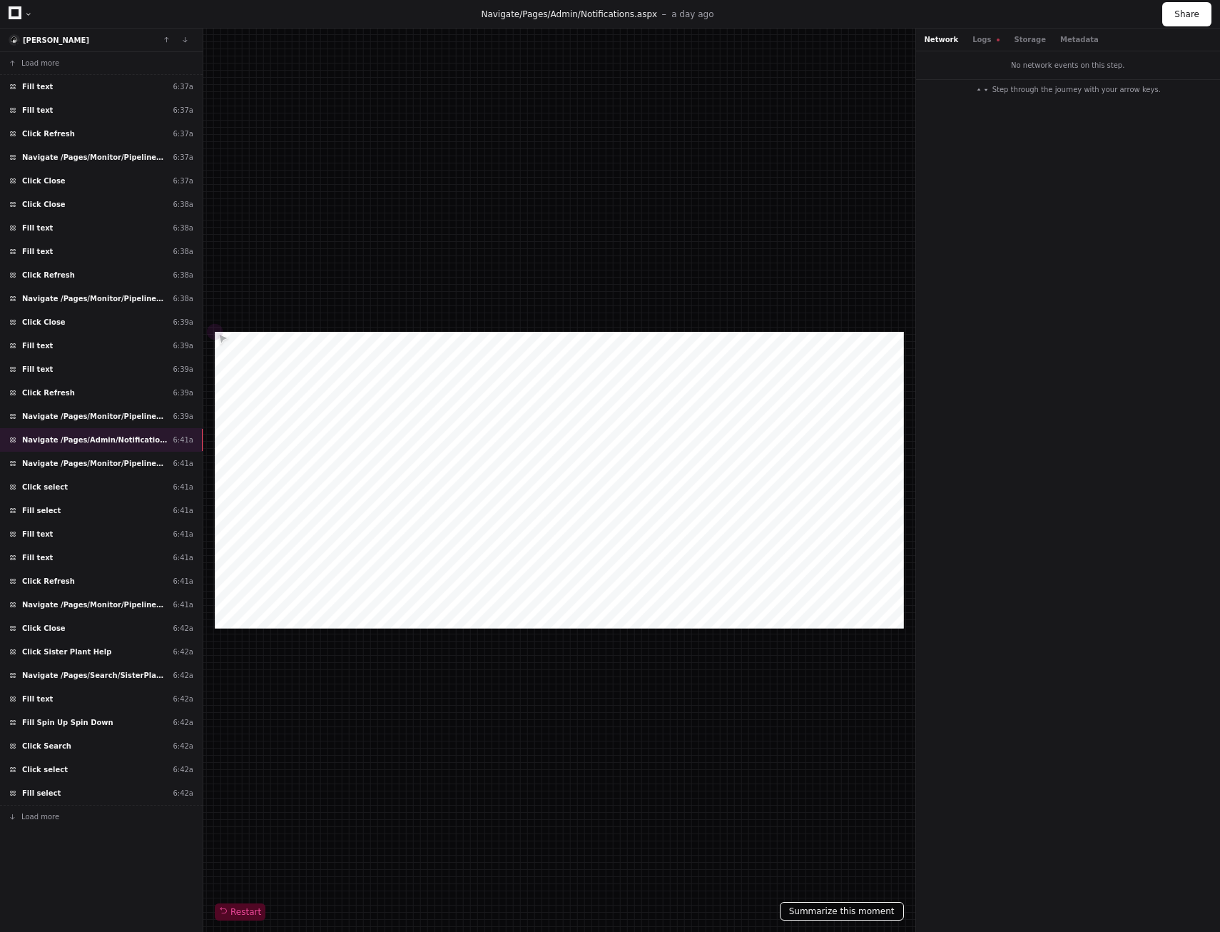
click at [859, 915] on button "Summarize this moment" at bounding box center [842, 911] width 124 height 19
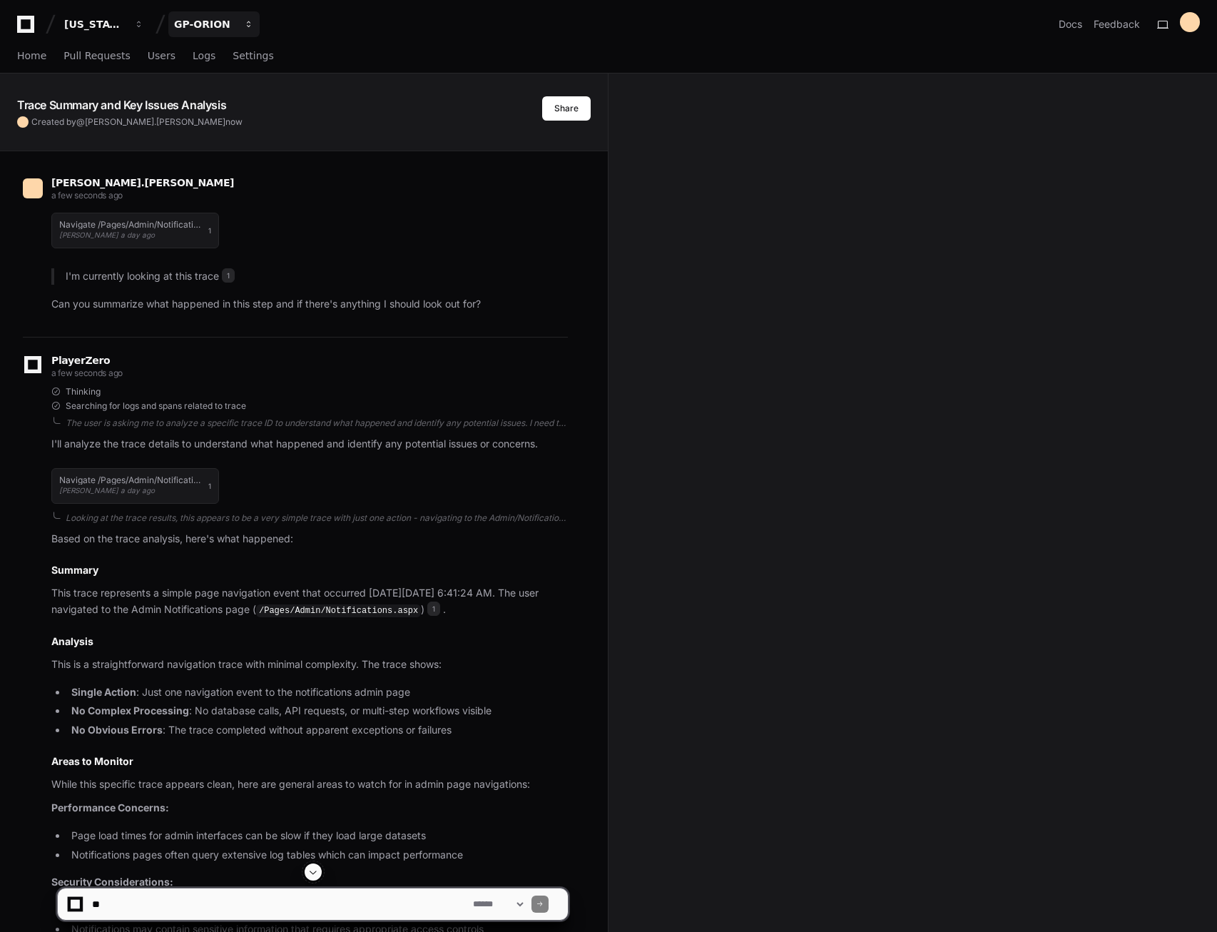
click at [251, 29] on button "GP-ORION" at bounding box center [213, 24] width 91 height 26
